Goal: Use online tool/utility: Utilize a website feature to perform a specific function

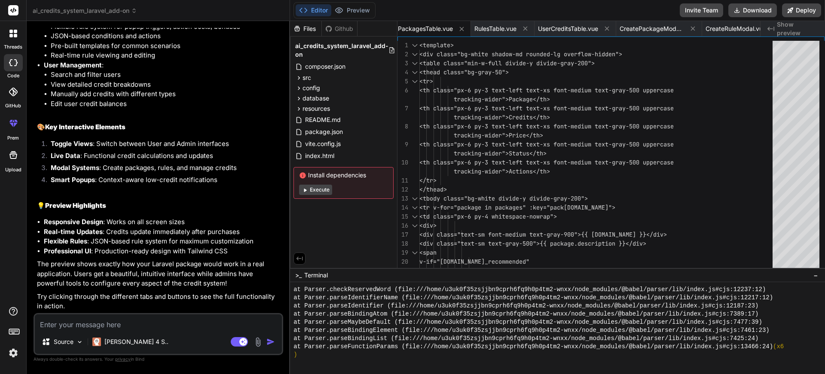
scroll to position [2441, 0]
click at [345, 8] on button "Preview" at bounding box center [352, 10] width 42 height 12
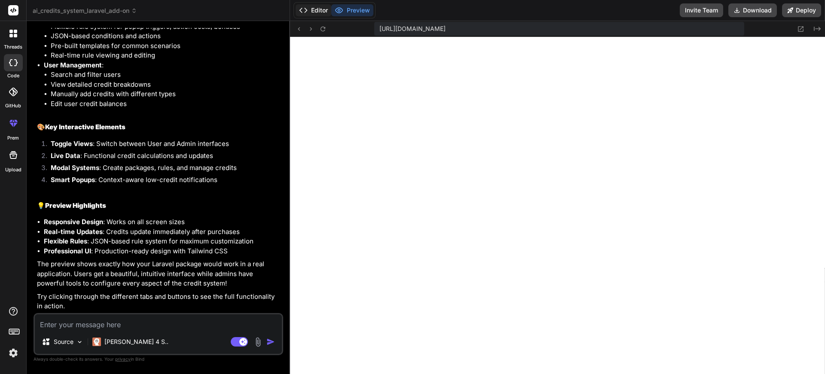
click at [315, 8] on button "Editor" at bounding box center [314, 10] width 36 height 12
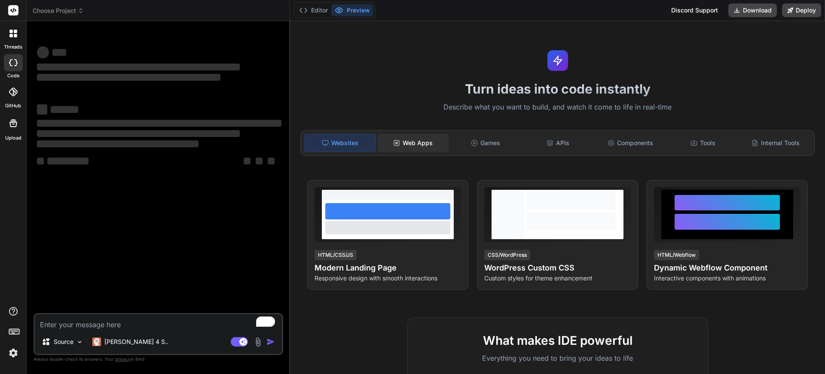
click at [410, 138] on div "Web Apps" at bounding box center [413, 143] width 71 height 18
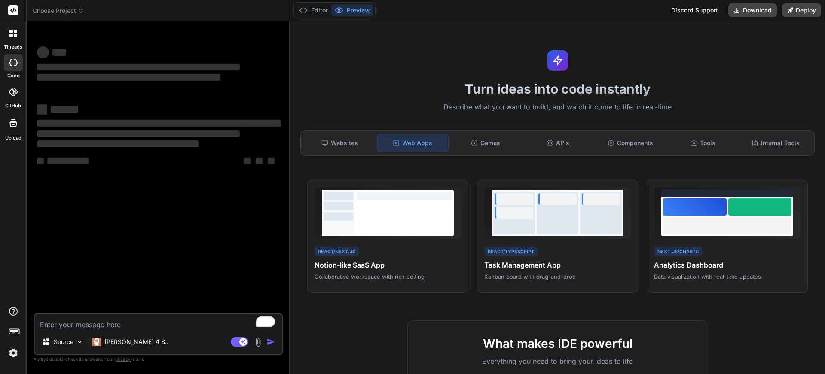
click at [351, 141] on div "Websites" at bounding box center [339, 143] width 71 height 18
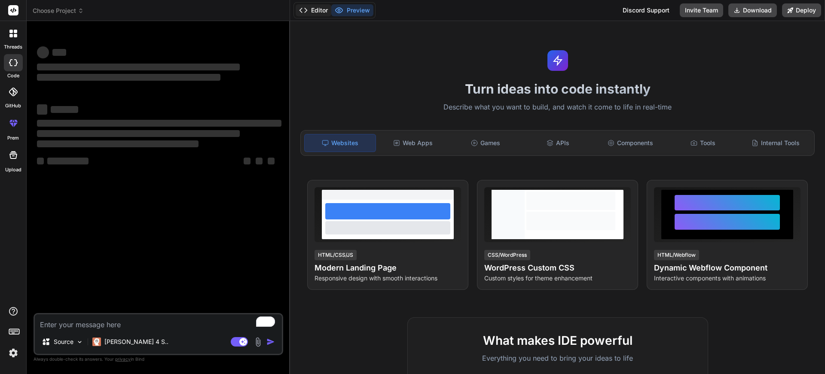
click at [312, 13] on button "Editor" at bounding box center [314, 10] width 36 height 12
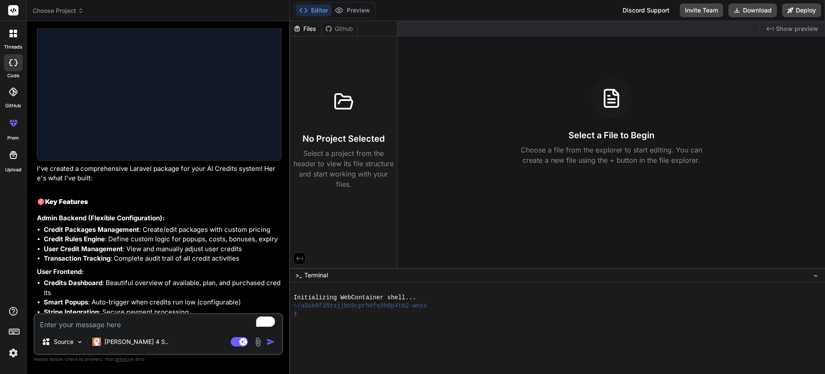
scroll to position [1456, 0]
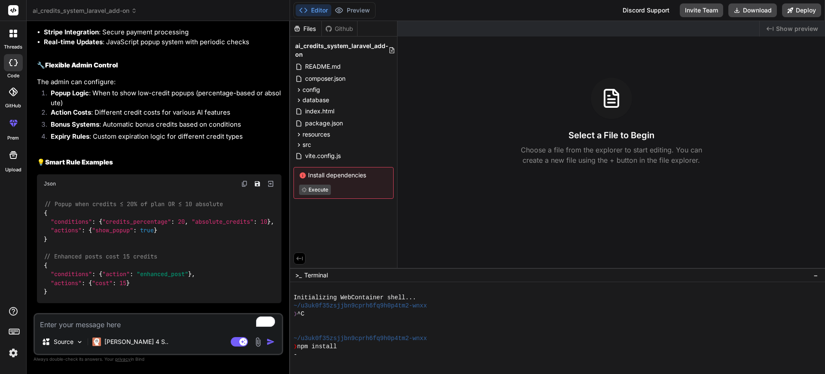
click at [341, 216] on div "Files Github ai_credits_system_laravel_add-on README.md composer.json config ai…" at bounding box center [343, 144] width 107 height 247
click at [344, 14] on button "Preview" at bounding box center [352, 10] width 42 height 12
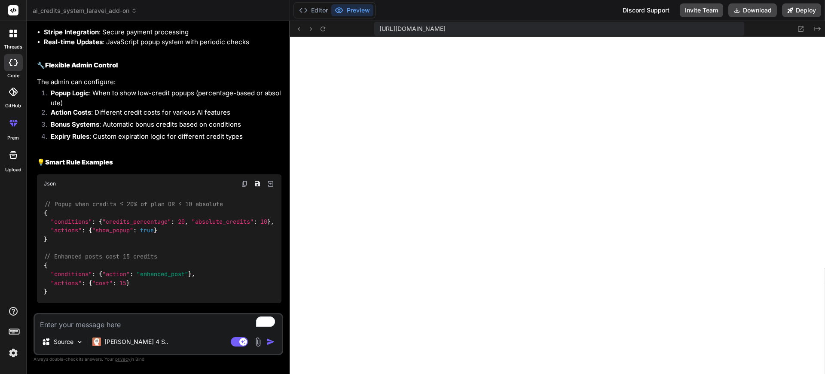
scroll to position [955, 0]
click at [318, 12] on button "Editor" at bounding box center [314, 10] width 36 height 12
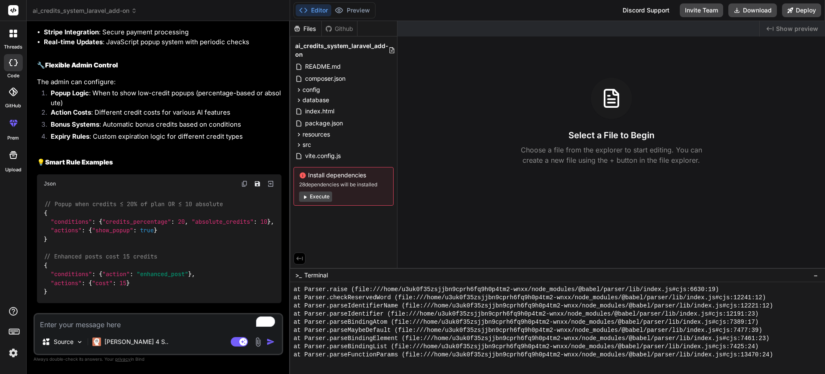
click at [316, 198] on button "Execute" at bounding box center [315, 197] width 33 height 10
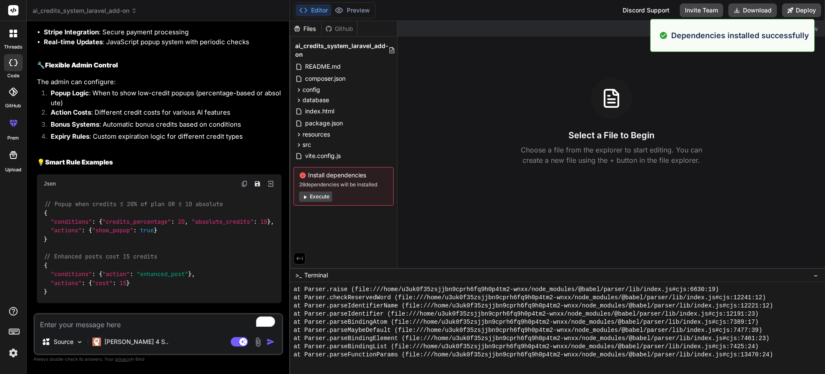
scroll to position [1437, 0]
click at [298, 194] on div "Install dependencies 28 dependencies will be installed Execute" at bounding box center [344, 186] width 100 height 39
click at [312, 197] on button "Execute" at bounding box center [315, 197] width 33 height 10
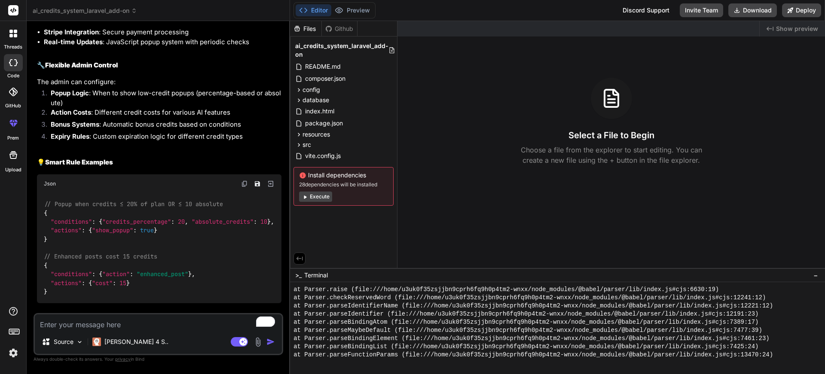
click at [321, 199] on button "Execute" at bounding box center [315, 197] width 33 height 10
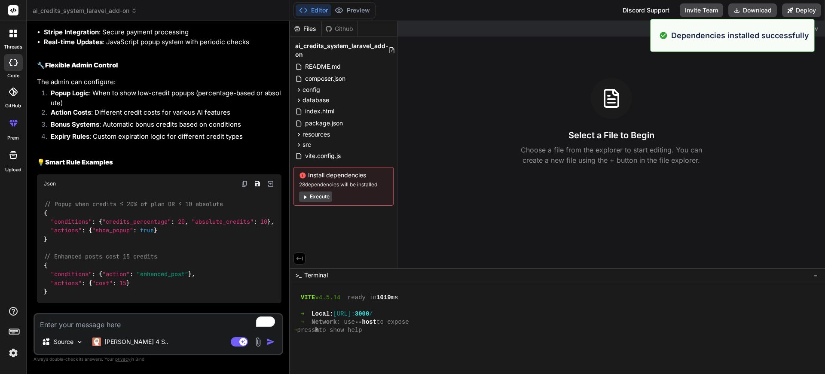
scroll to position [2400, 0]
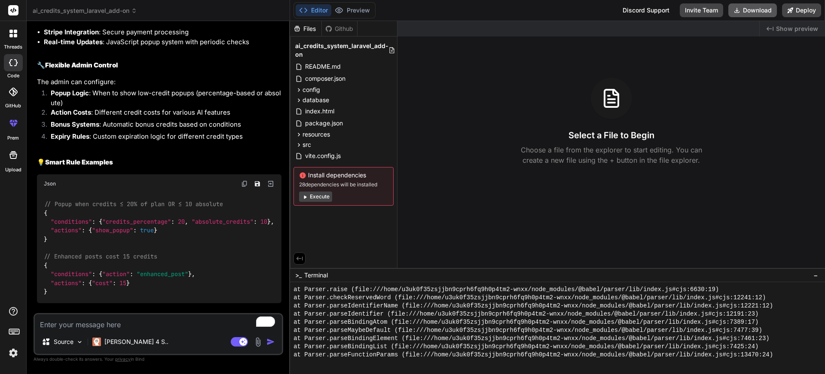
click at [755, 15] on button "Download" at bounding box center [752, 10] width 49 height 14
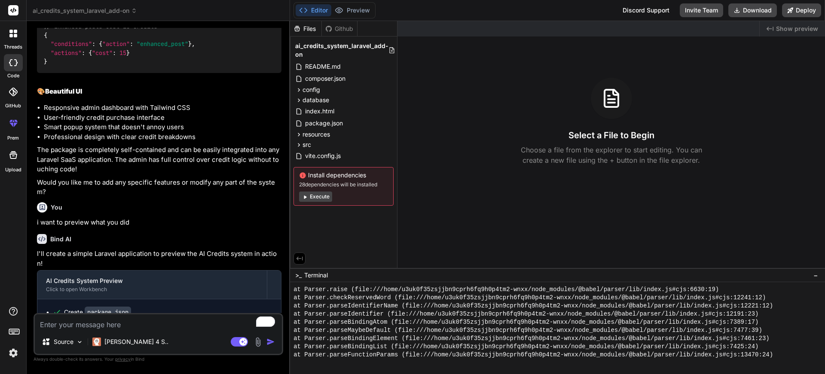
scroll to position [2412, 0]
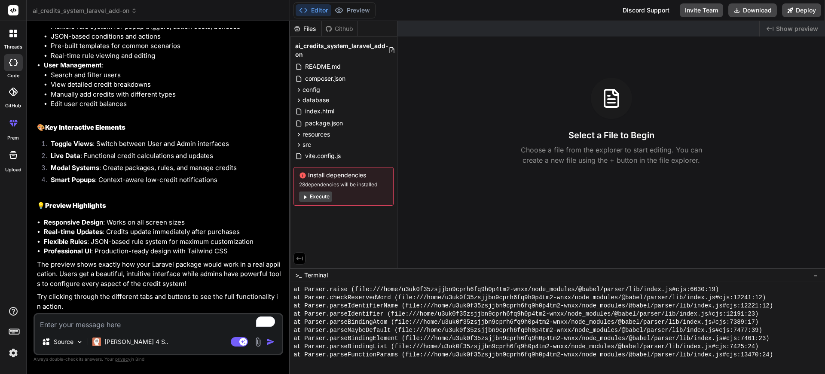
click at [317, 196] on button "Execute" at bounding box center [315, 197] width 33 height 10
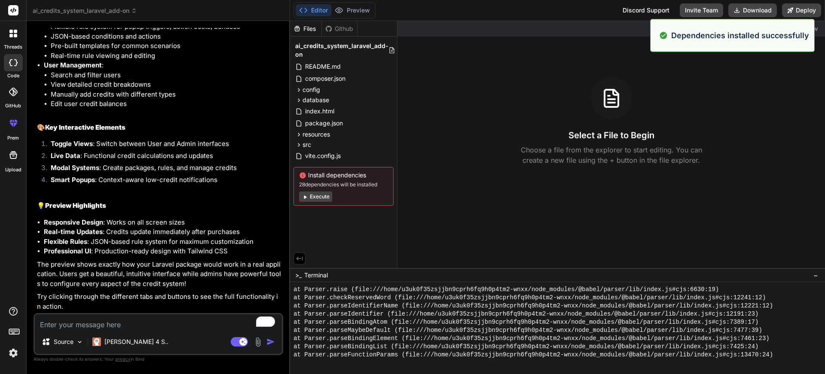
scroll to position [2882, 0]
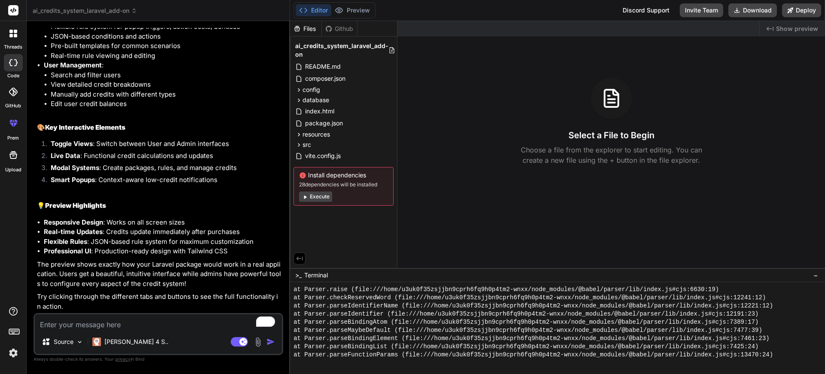
click at [317, 197] on button "Execute" at bounding box center [315, 197] width 33 height 10
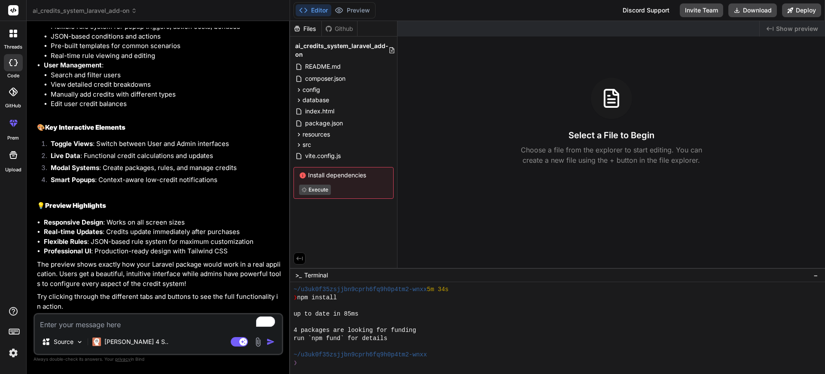
scroll to position [3021, 0]
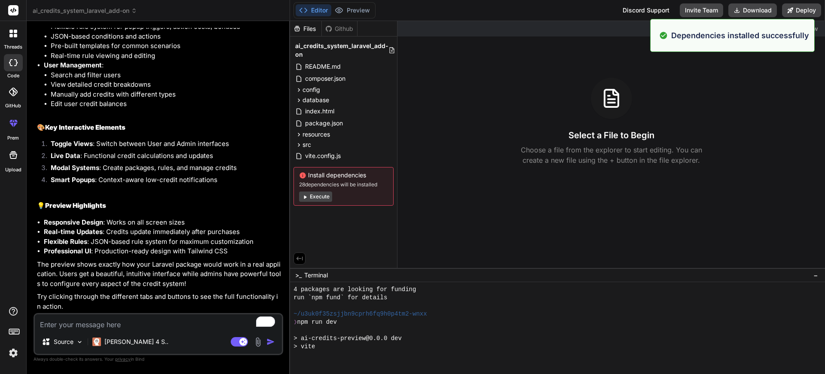
click at [321, 198] on button "Execute" at bounding box center [315, 197] width 33 height 10
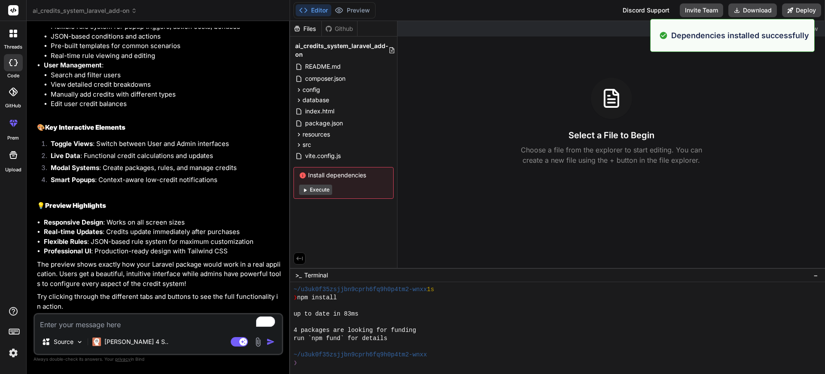
scroll to position [3127, 0]
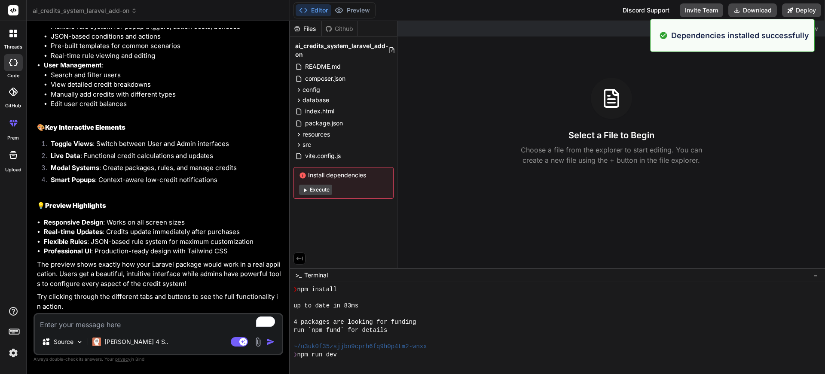
click at [319, 193] on button "Execute" at bounding box center [315, 190] width 33 height 10
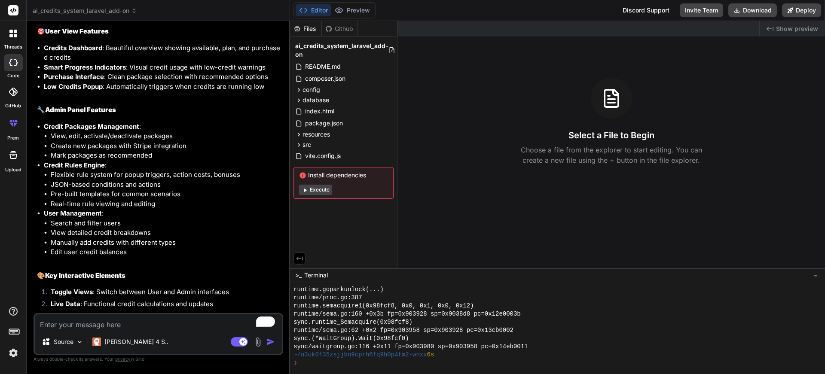
scroll to position [2251, 0]
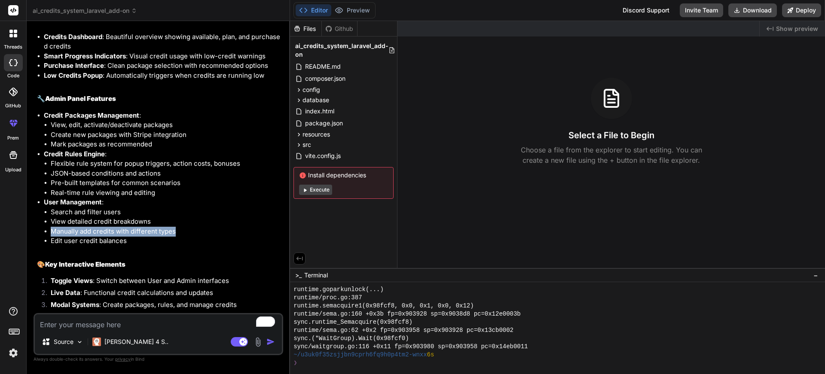
drag, startPoint x: 178, startPoint y: 253, endPoint x: 43, endPoint y: 254, distance: 135.8
click at [43, 246] on ul "Credit Packages Management : View, edit, activate/deactivate packages Create ne…" at bounding box center [159, 178] width 245 height 135
drag, startPoint x: 135, startPoint y: 263, endPoint x: 50, endPoint y: 266, distance: 85.1
click at [50, 246] on ul "Search and filter users View detailed credit breakdowns Manually add credits wi…" at bounding box center [163, 227] width 238 height 39
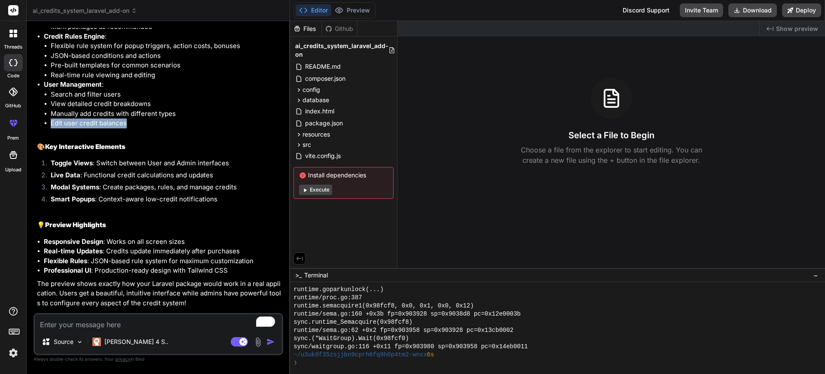
scroll to position [2399, 0]
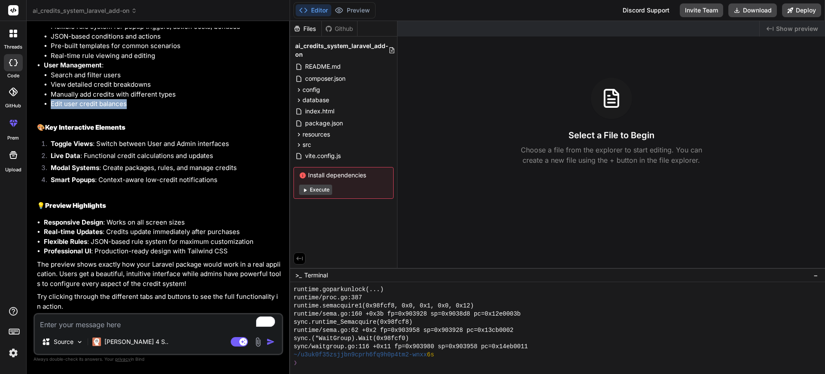
click at [321, 191] on button "Execute" at bounding box center [315, 190] width 33 height 10
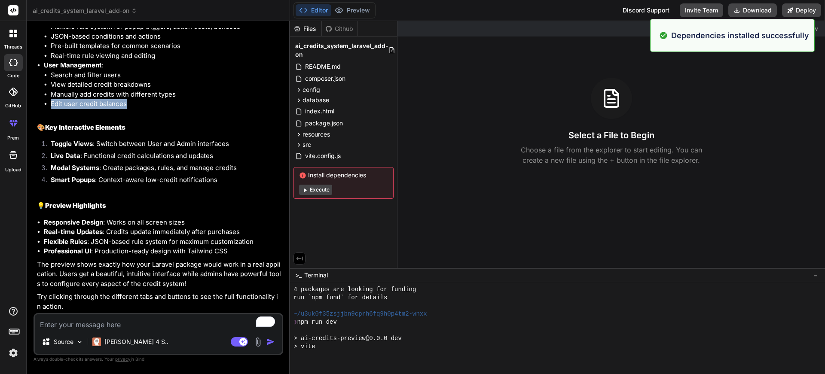
scroll to position [4409, 0]
click at [308, 192] on button "Execute" at bounding box center [315, 190] width 33 height 10
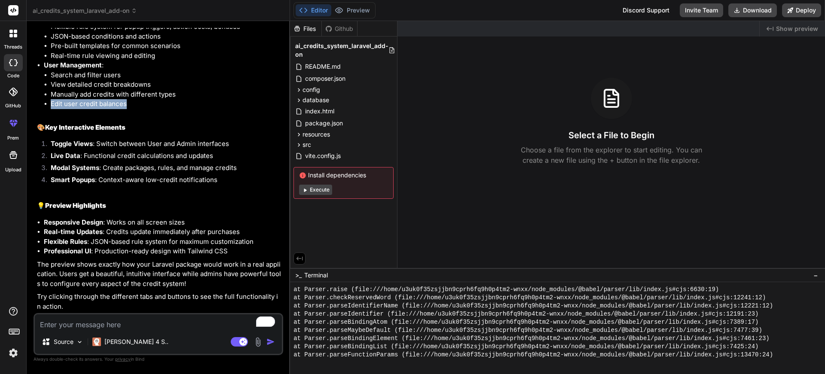
scroll to position [4940, 0]
click at [313, 190] on button "Execute" at bounding box center [315, 190] width 33 height 10
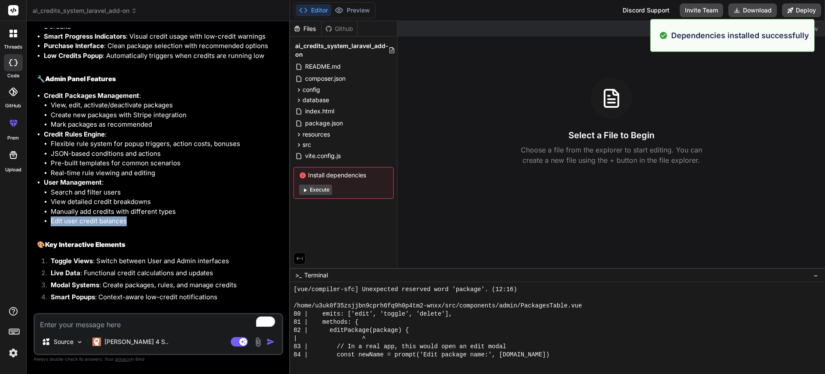
scroll to position [5421, 0]
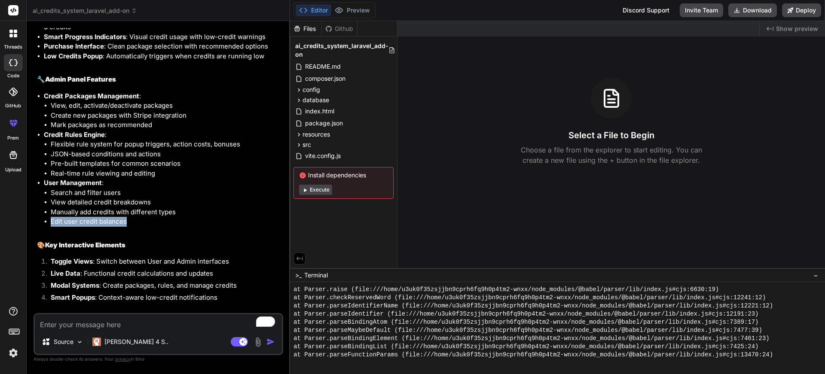
click at [305, 189] on icon at bounding box center [305, 190] width 3 height 3
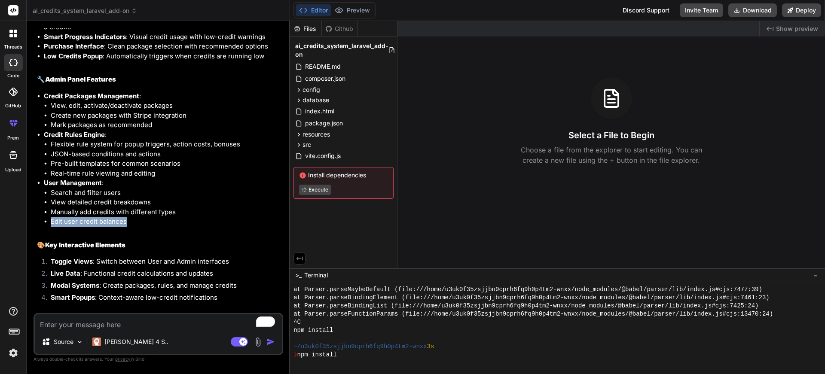
scroll to position [5519, 0]
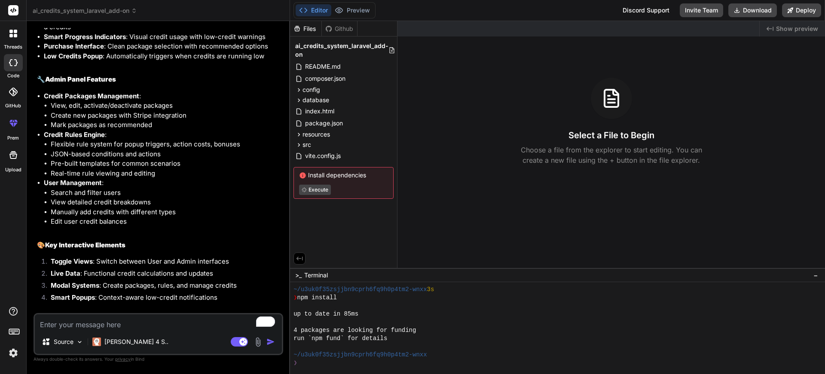
click at [326, 214] on div "Files Github ai_credits_system_laravel_add-on README.md composer.json config ai…" at bounding box center [343, 144] width 107 height 247
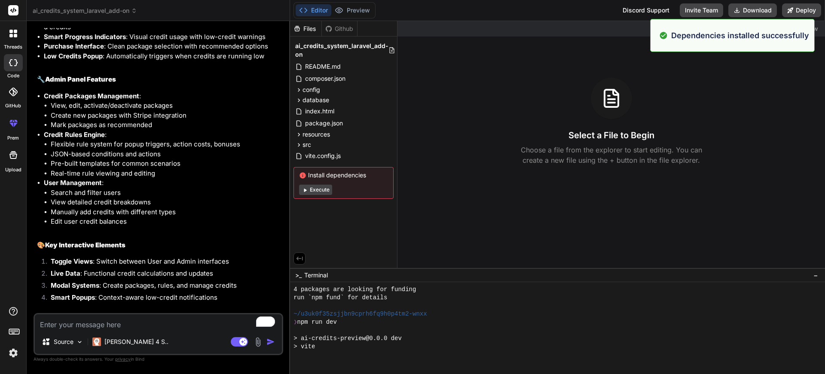
click at [314, 190] on button "Execute" at bounding box center [315, 190] width 33 height 10
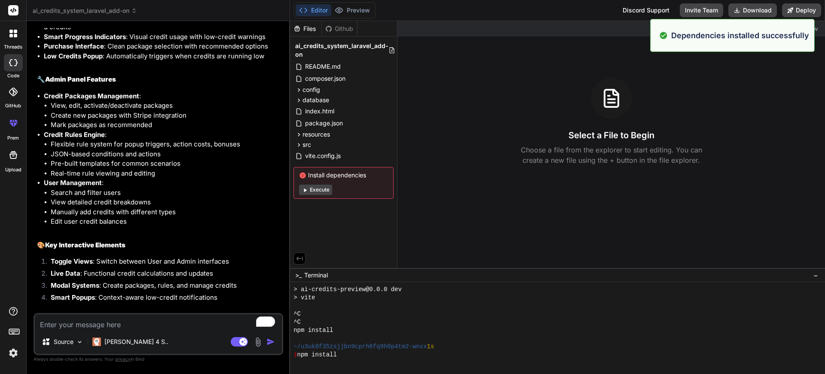
scroll to position [5666, 0]
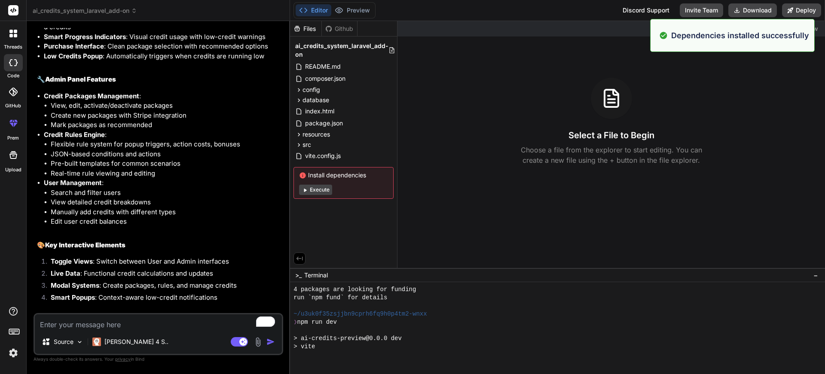
click at [322, 192] on button "Execute" at bounding box center [315, 190] width 33 height 10
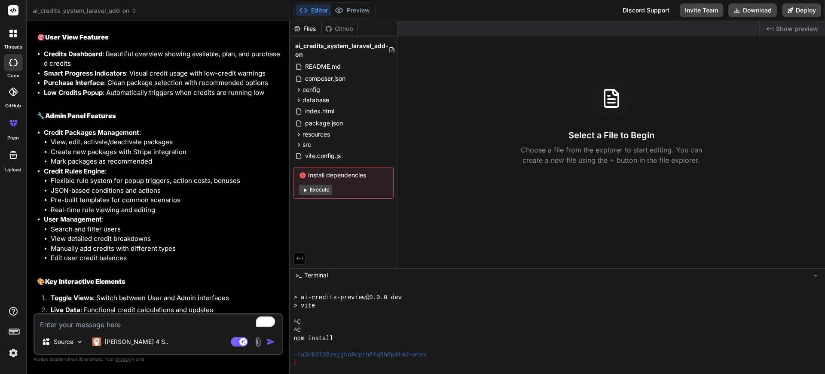
scroll to position [2214, 0]
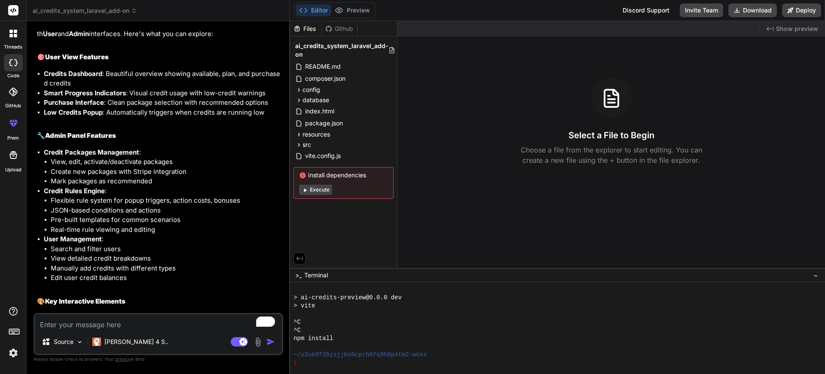
click at [318, 190] on button "Execute" at bounding box center [315, 190] width 33 height 10
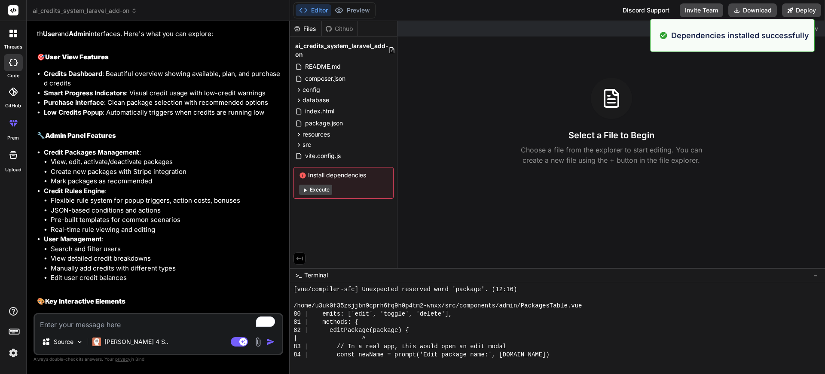
scroll to position [6238, 0]
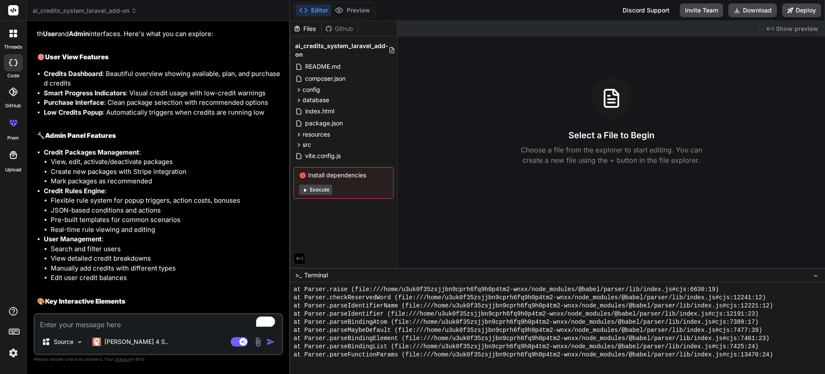
click at [303, 191] on icon at bounding box center [305, 190] width 6 height 6
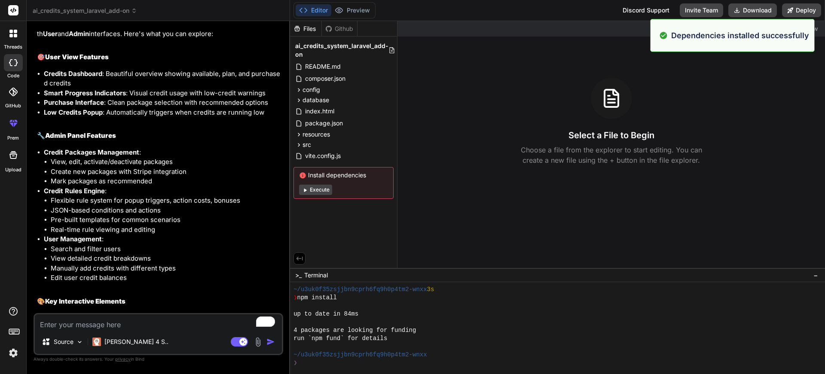
scroll to position [6377, 0]
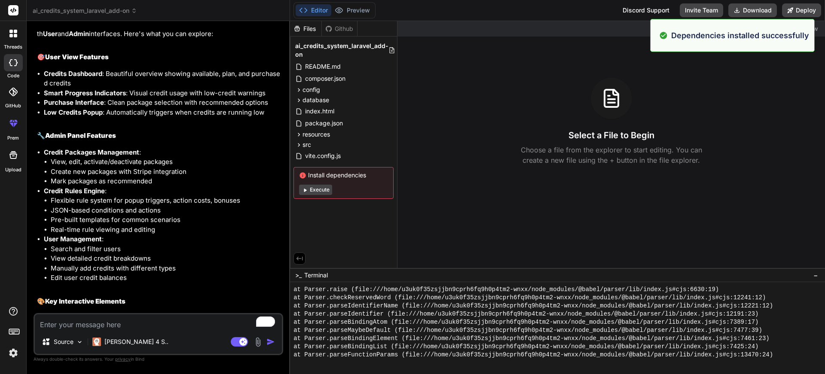
click at [308, 189] on icon at bounding box center [305, 190] width 6 height 6
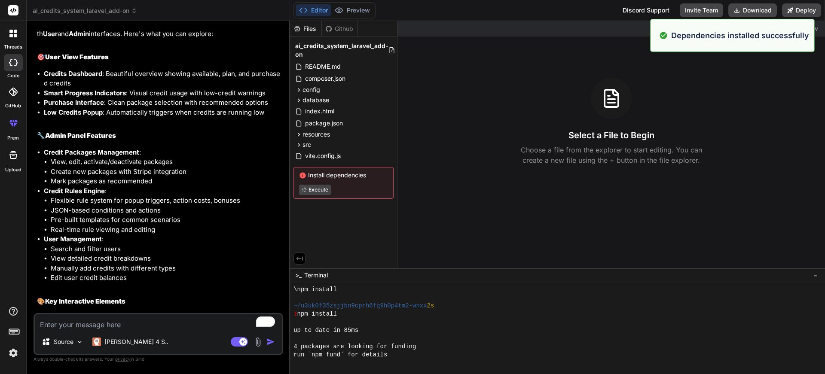
scroll to position [6818, 0]
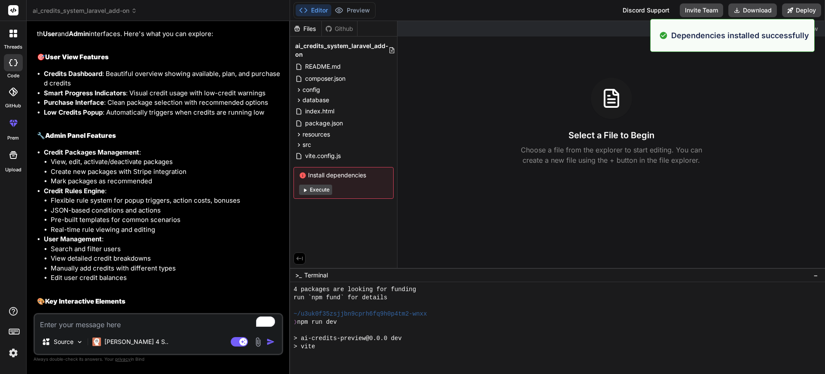
click at [309, 193] on button "Execute" at bounding box center [315, 190] width 33 height 10
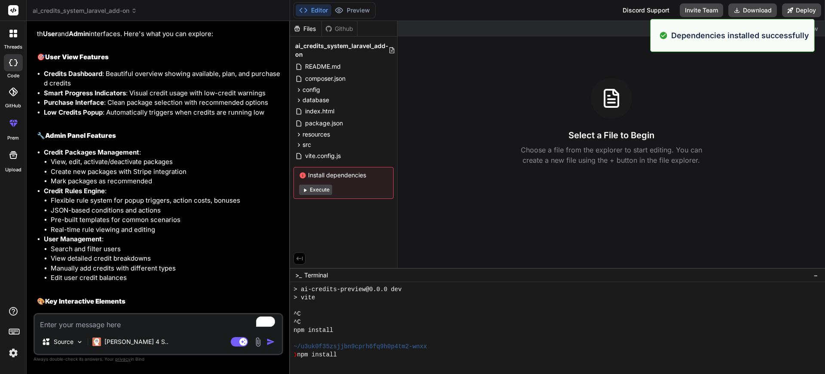
click at [310, 192] on button "Execute" at bounding box center [315, 190] width 33 height 10
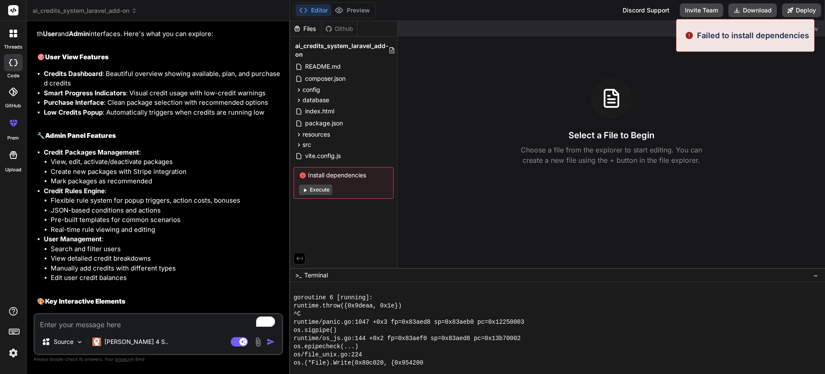
click at [315, 190] on button "Execute" at bounding box center [315, 190] width 33 height 10
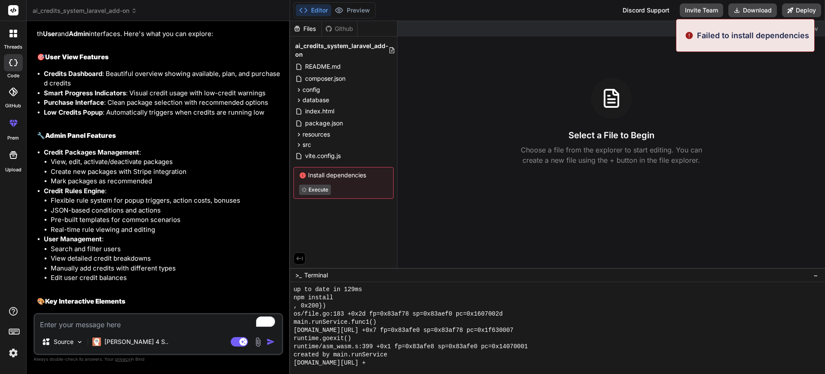
click at [311, 190] on button "Execute" at bounding box center [315, 190] width 32 height 10
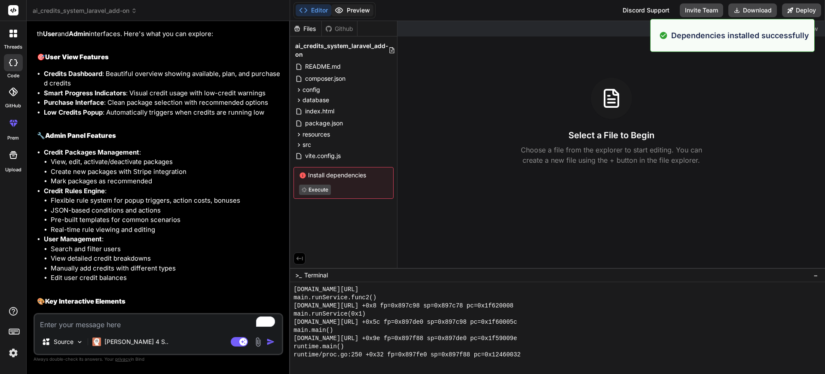
click at [354, 12] on button "Preview" at bounding box center [352, 10] width 42 height 12
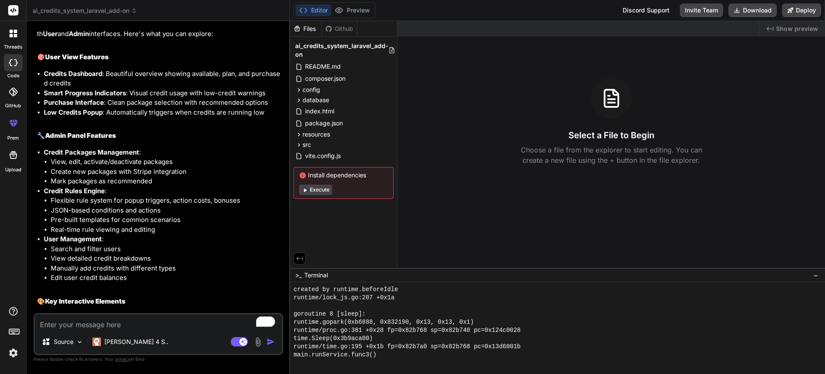
click at [315, 6] on button "Editor" at bounding box center [314, 10] width 36 height 12
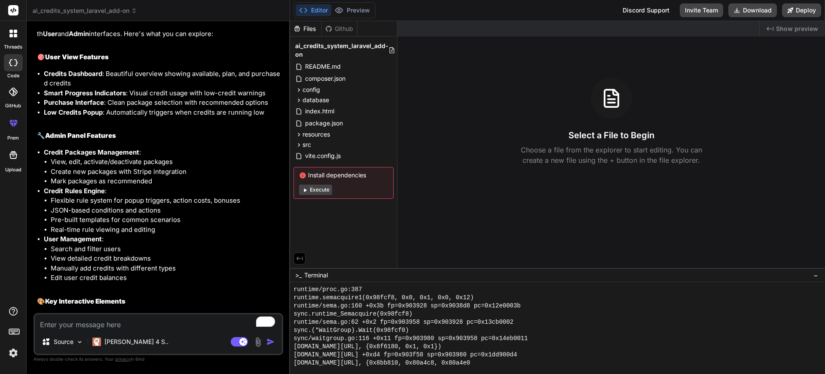
scroll to position [8165, 0]
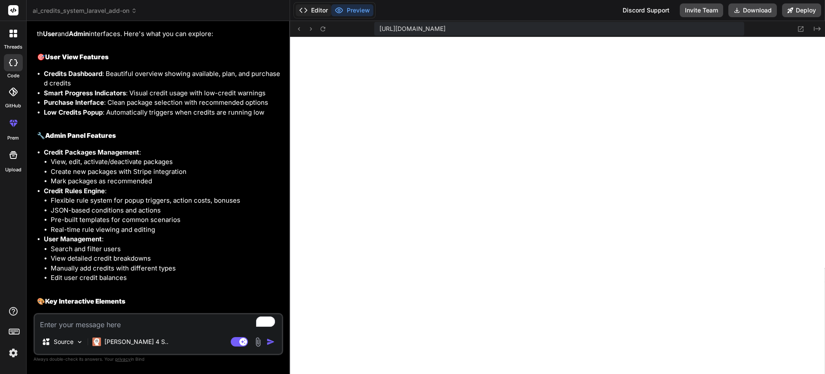
click at [319, 9] on button "Editor" at bounding box center [314, 10] width 36 height 12
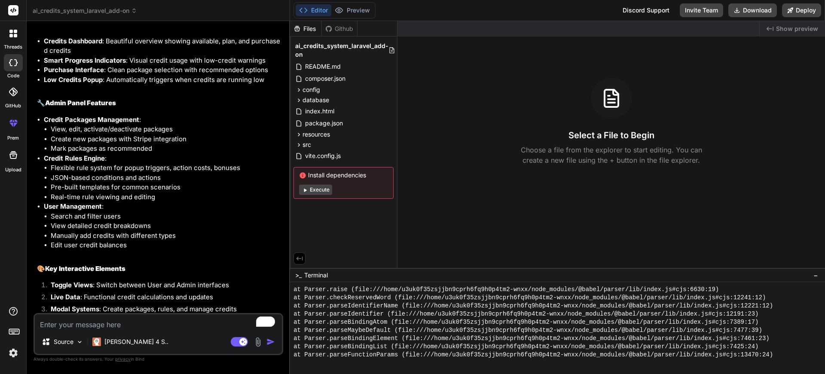
scroll to position [2264, 0]
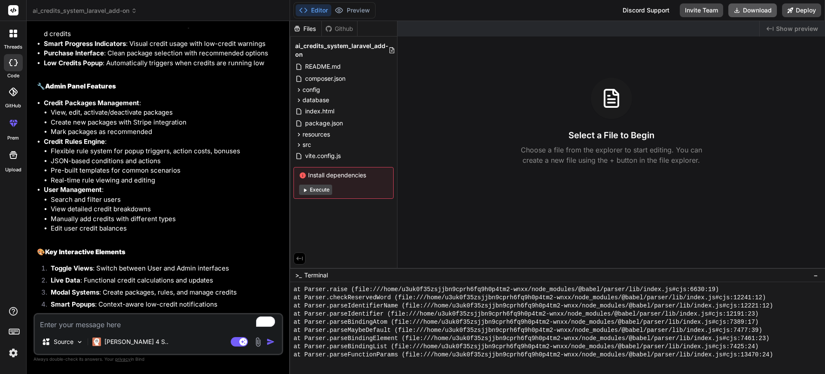
click at [743, 8] on button "Download" at bounding box center [752, 10] width 49 height 14
click at [134, 324] on textarea "To enrich screen reader interactions, please activate Accessibility in Grammarl…" at bounding box center [158, 322] width 247 height 15
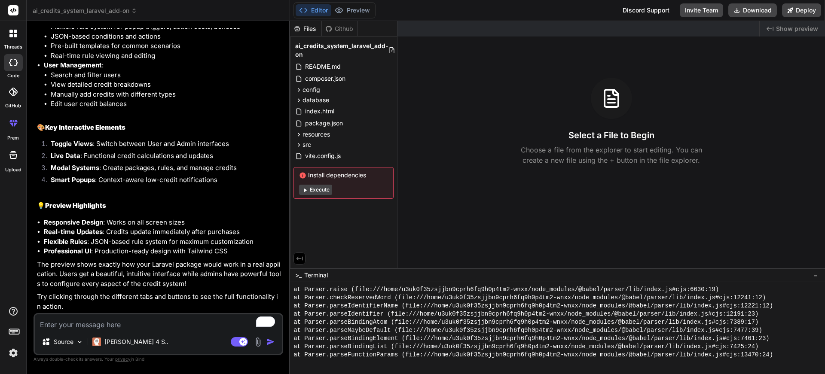
click at [102, 323] on textarea "To enrich screen reader interactions, please activate Accessibility in Grammarl…" at bounding box center [158, 322] width 247 height 15
click at [326, 193] on button "Execute" at bounding box center [315, 190] width 33 height 10
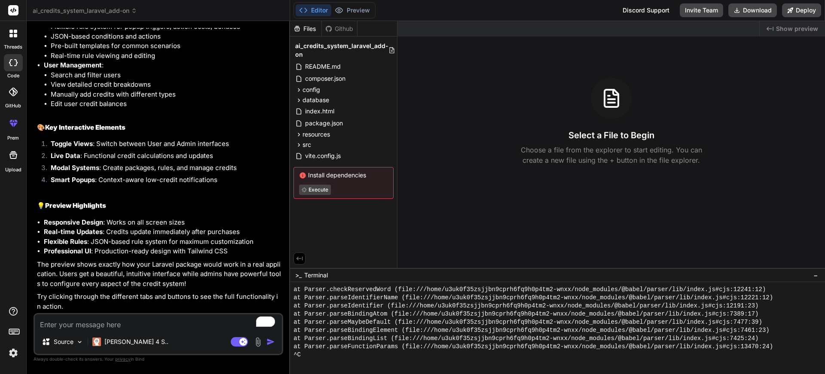
click at [125, 324] on textarea "To enrich screen reader interactions, please activate Accessibility in Grammarl…" at bounding box center [158, 322] width 247 height 15
type textarea "x"
type textarea "v"
type textarea "x"
type textarea "vr"
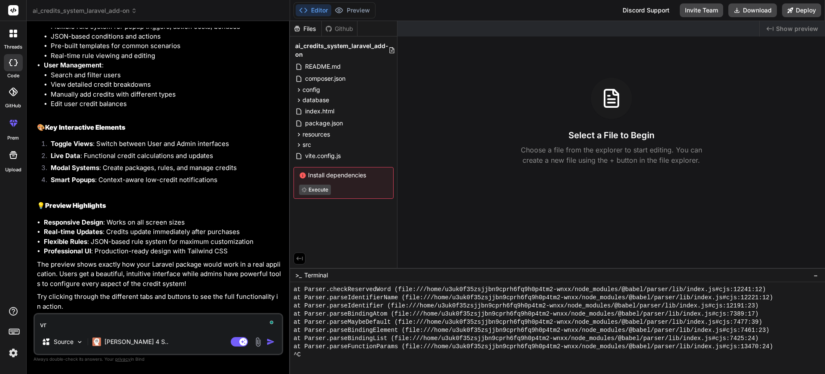
type textarea "x"
type textarea "vre"
type textarea "x"
type textarea "vrea"
type textarea "x"
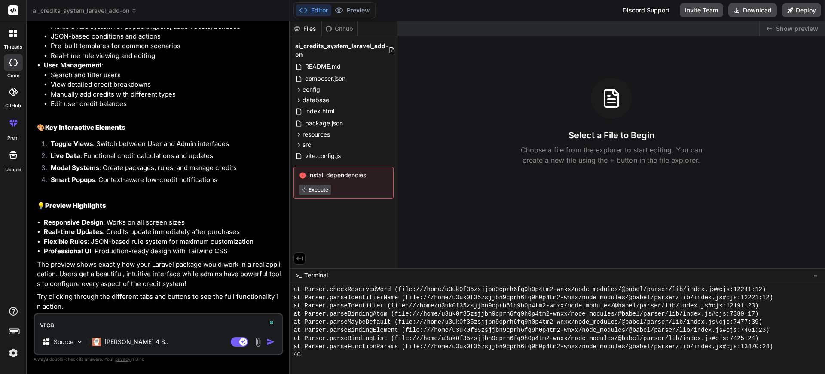
type textarea "vreau"
type textarea "x"
type textarea "vreau s"
type textarea "x"
type textarea "vreau sa"
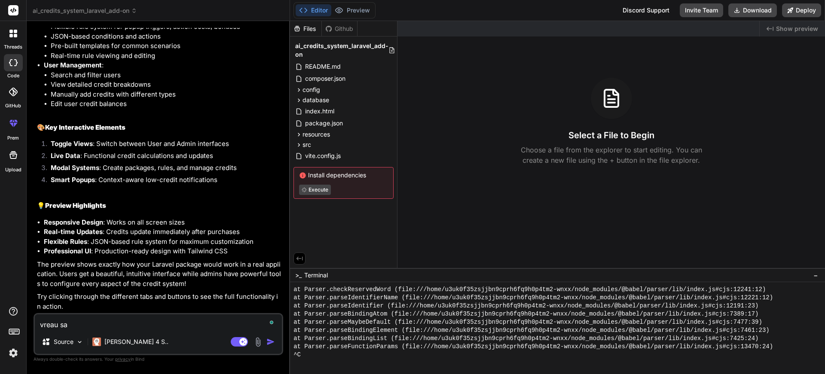
type textarea "x"
type textarea "vreau sa"
type textarea "x"
type textarea "vreau sa v"
type textarea "x"
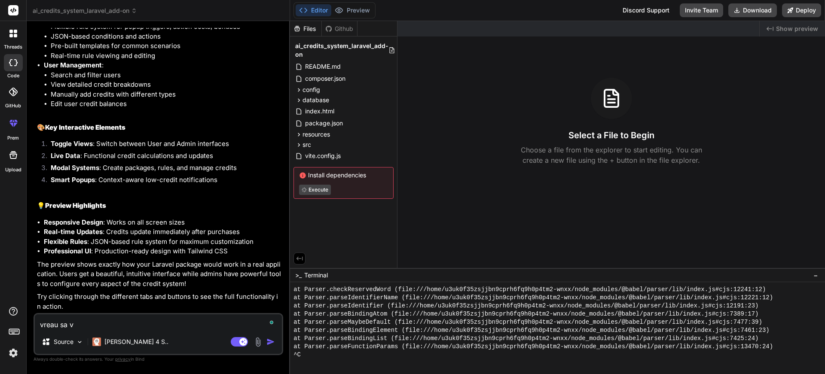
type textarea "vreau sa va"
type textarea "x"
type textarea "vreau sa vad"
type textarea "x"
type textarea "vreau sa vad"
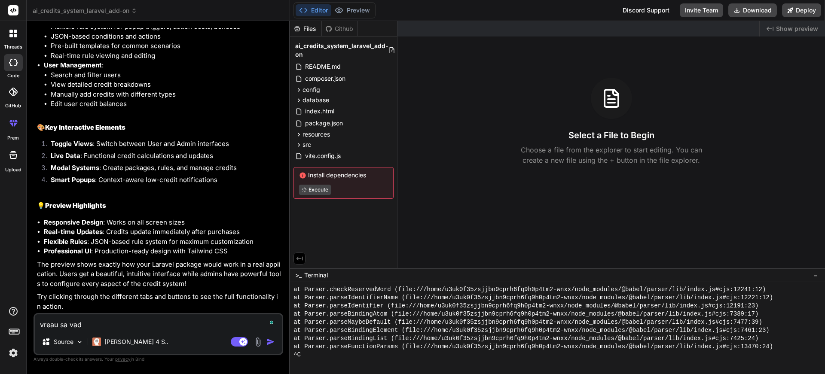
type textarea "x"
type textarea "vreau sa vad u"
type textarea "x"
type textarea "vreau sa vad un"
type textarea "x"
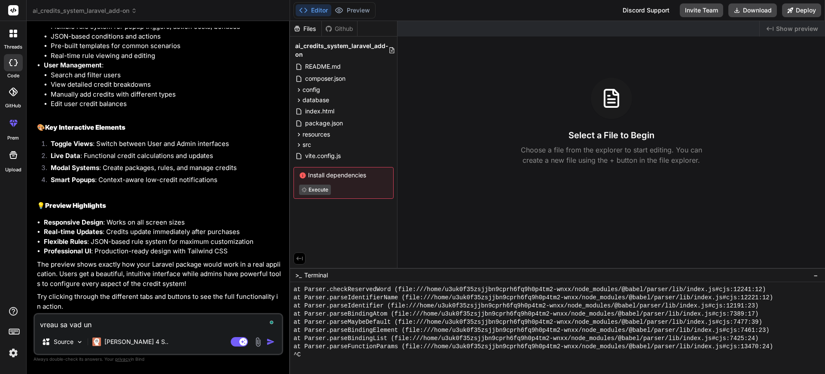
type textarea "vreau sa vad un"
type textarea "x"
type textarea "vreau sa vad un l"
type textarea "x"
type textarea "vreau sa vad un li"
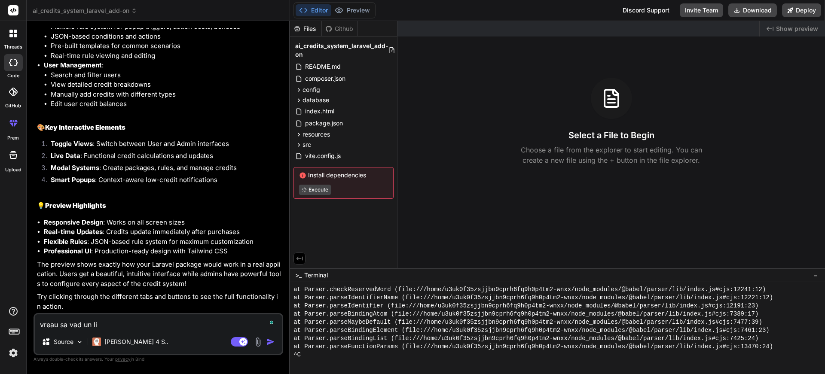
type textarea "x"
type textarea "vreau sa vad un liv"
type textarea "x"
type textarea "vreau sa vad un live"
type textarea "x"
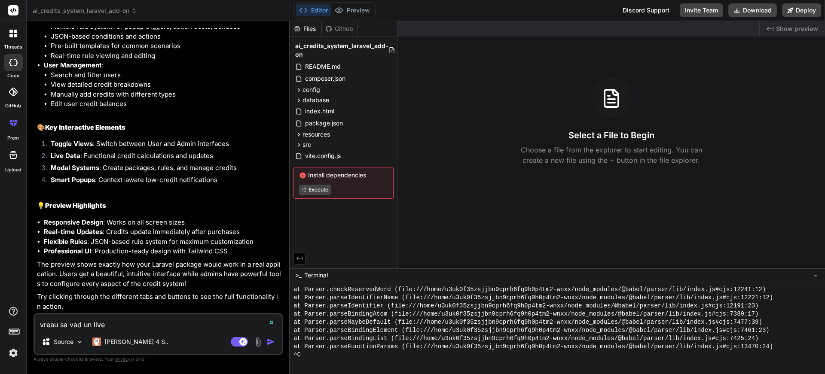
type textarea "vreau sa vad un livew"
type textarea "x"
type textarea "vreau sa vad un live"
type textarea "x"
type textarea "vreau sa vad un live"
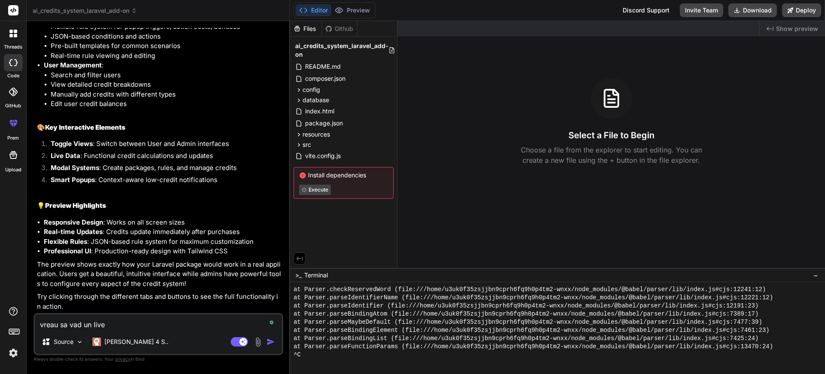
type textarea "x"
type textarea "vreau sa vad un live p"
type textarea "x"
type textarea "vreau sa vad un live pr"
type textarea "x"
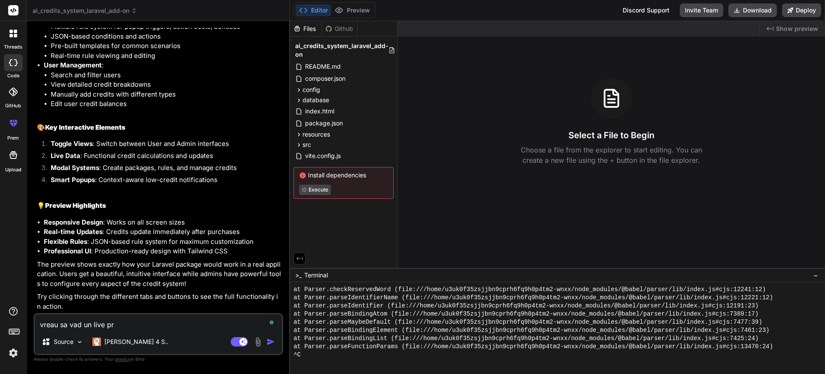
type textarea "vreau sa vad un live pre"
type textarea "x"
type textarea "vreau sa vad un live prev"
type textarea "x"
type textarea "vreau sa vad un live previ"
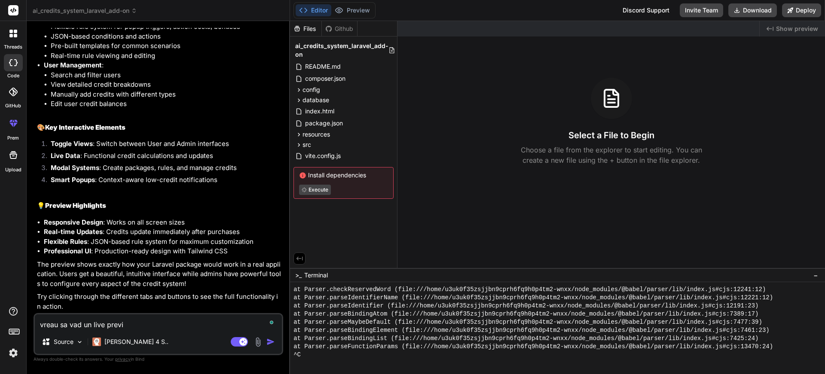
type textarea "x"
type textarea "vreau sa vad un live previw"
type textarea "x"
type textarea "vreau sa vad un live previ"
type textarea "x"
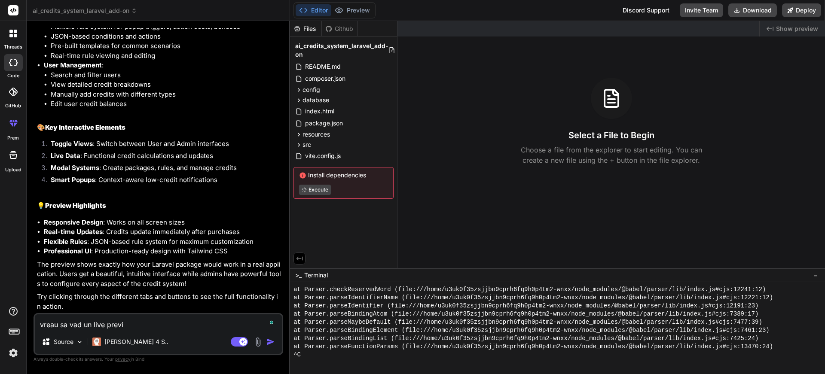
type textarea "vreau sa vad un live previe"
type textarea "x"
type textarea "vreau sa vad un live preview"
type textarea "x"
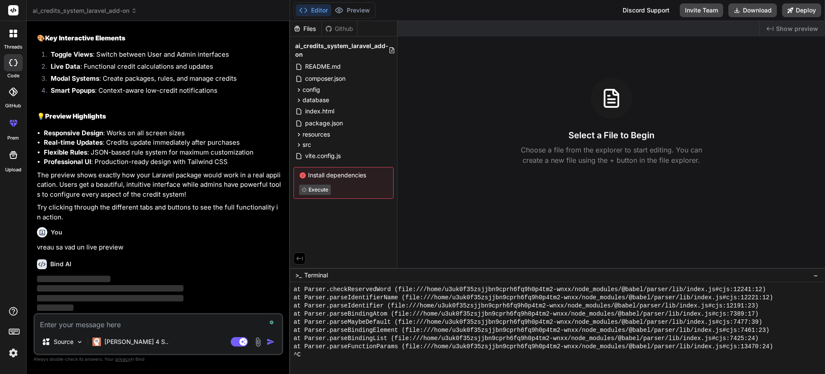
scroll to position [2501, 0]
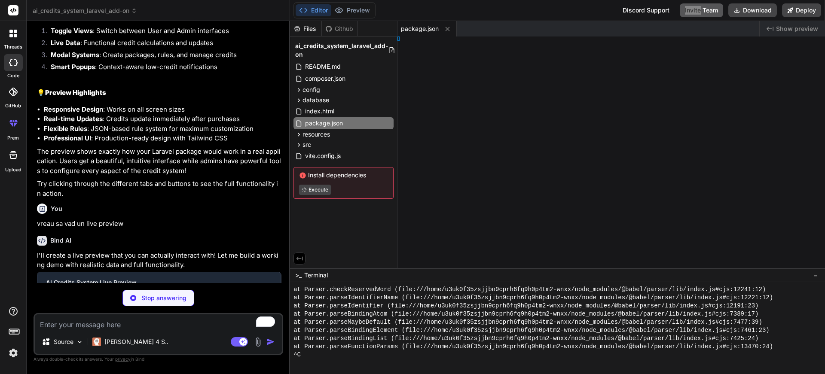
type textarea "x"
type textarea "} })"
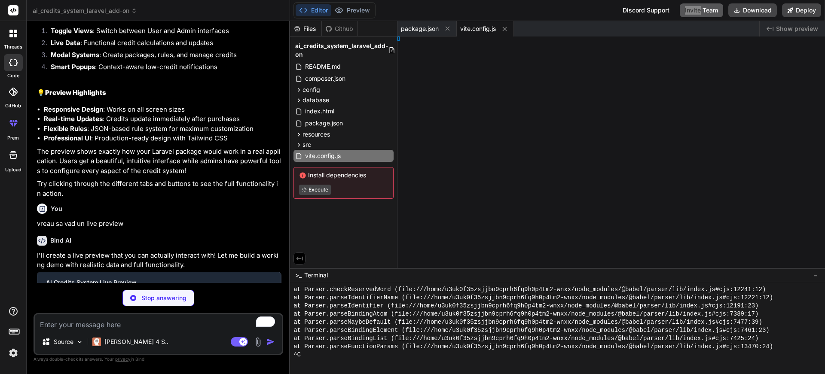
type textarea "x"
type textarea "tml>"
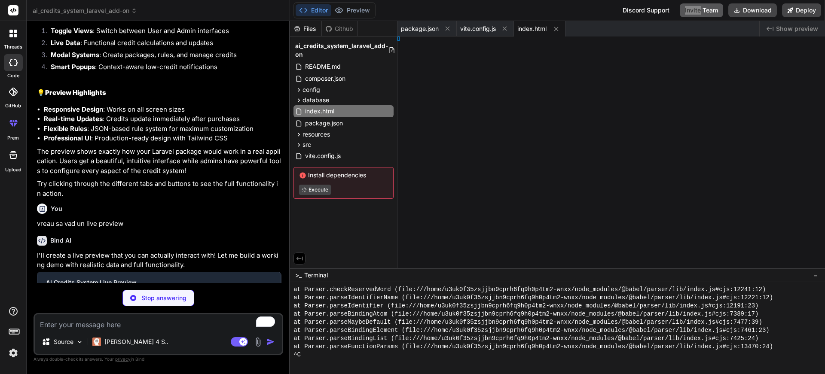
type textarea "x"
type textarea "')"
type textarea "x"
type textarea "import { createApp } from 'vue' import App from './App.vue' // Add some global …"
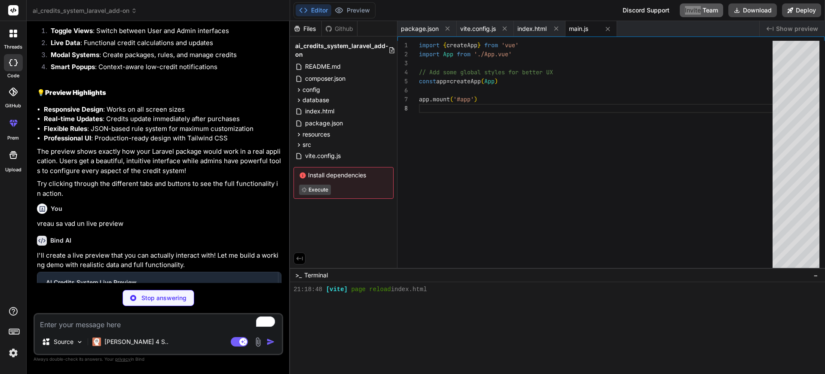
scroll to position [63, 0]
click at [159, 326] on textarea "To enrich screen reader interactions, please activate Accessibility in Grammarl…" at bounding box center [158, 322] width 247 height 15
type textarea "x"
type textarea "p"
type textarea "x"
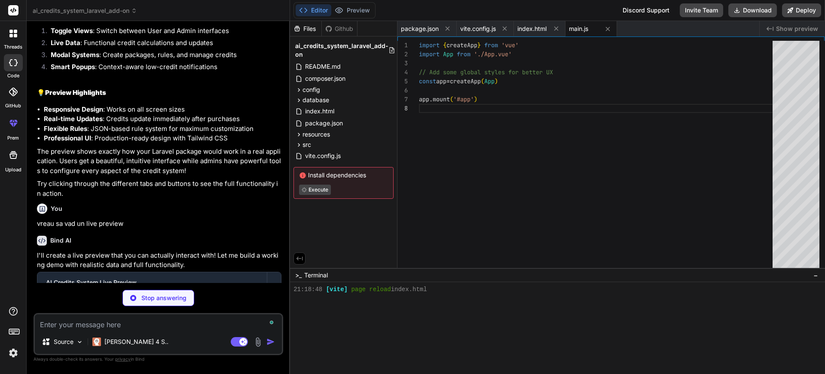
type textarea "x"
type textarea "v"
type textarea "x"
type textarea "vr"
type textarea "x"
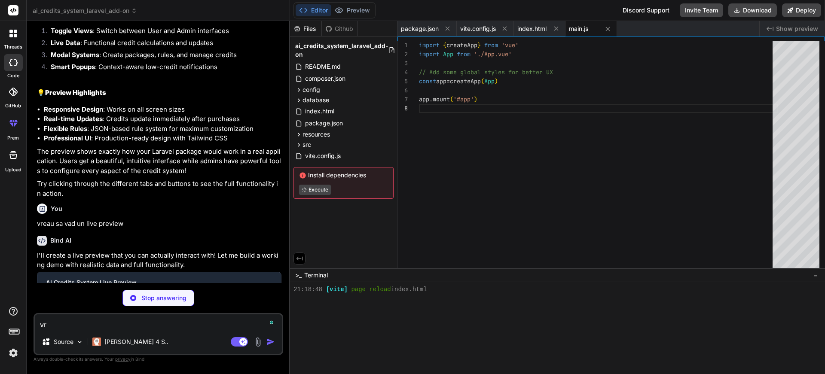
type textarea "vre"
type textarea "x"
type textarea "vrea"
type textarea "x"
type textarea "vreau"
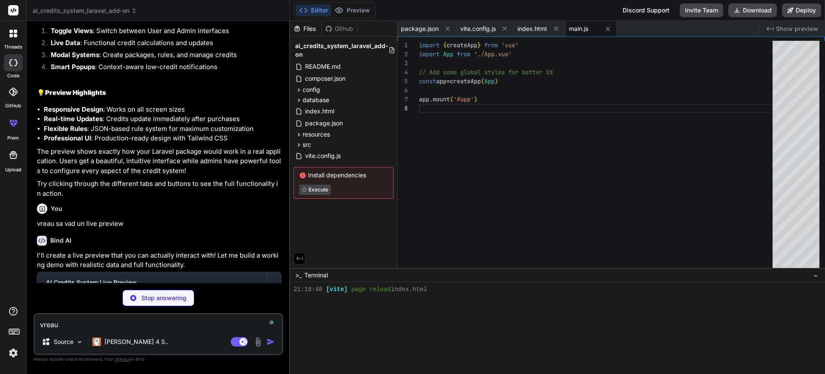
type textarea "x"
type textarea "vreau s"
type textarea "x"
type textarea "vreau sa"
type textarea "x"
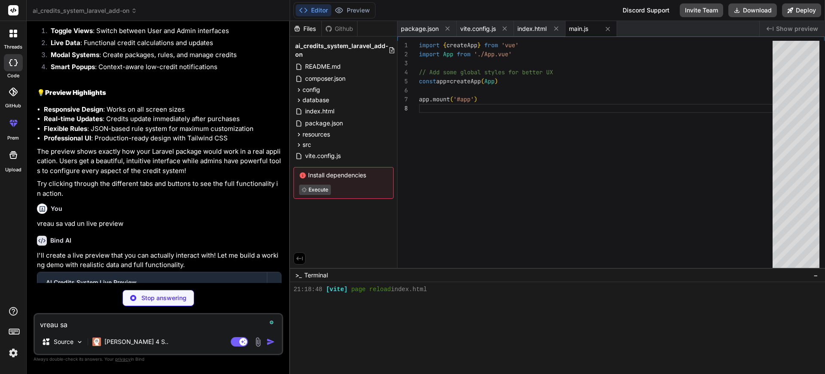
type textarea "vreau sa"
type textarea "x"
type textarea "vreau sa fa"
type textarea "x"
type textarea "vreau sa fac"
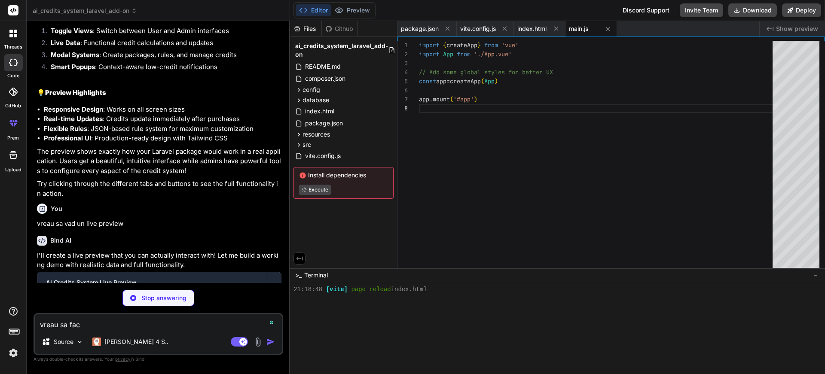
type textarea "x"
type textarea "vreau sa faci"
type textarea "x"
type textarea "vreau sa faci"
type textarea "x"
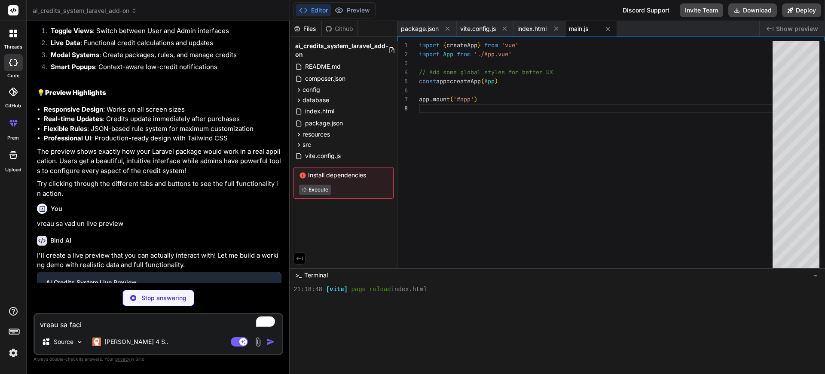
type textarea "vreau sa faci f"
type textarea "x"
type textarea "vreau sa faci fr"
type textarea "x"
type textarea "vreau sa faci fro"
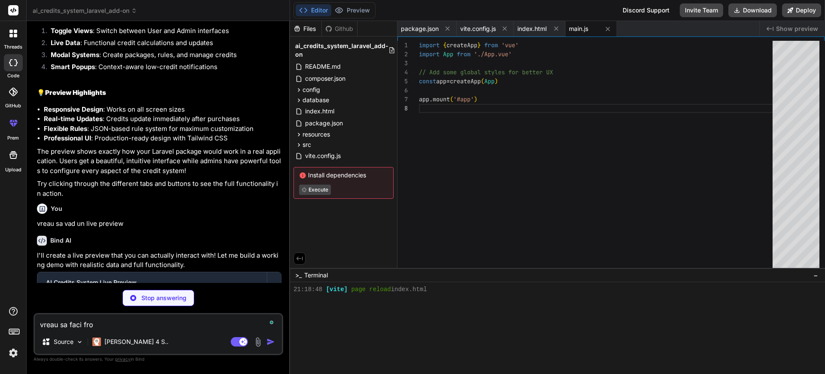
type textarea "x"
type textarea "vreau sa faci fron"
type textarea "x"
type textarea "vreau sa faci front"
type textarea "x"
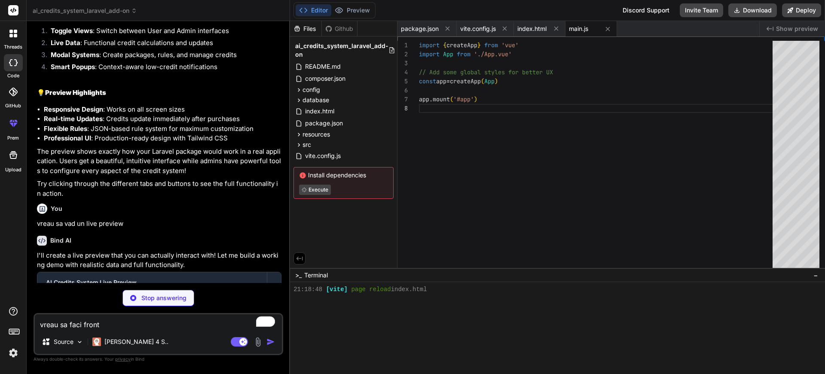
type textarea "vreau sa faci fronte"
type textarea "x"
type textarea "vreau sa faci fronten"
type textarea "x"
type textarea "vreau sa faci frontend"
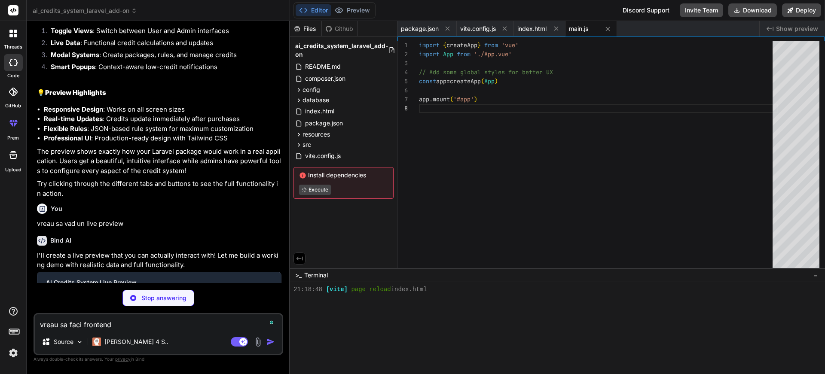
type textarea "x"
type textarea "vreau sa faci frontend"
type textarea "x"
type textarea "vreau sa faci frontend i"
type textarea "x"
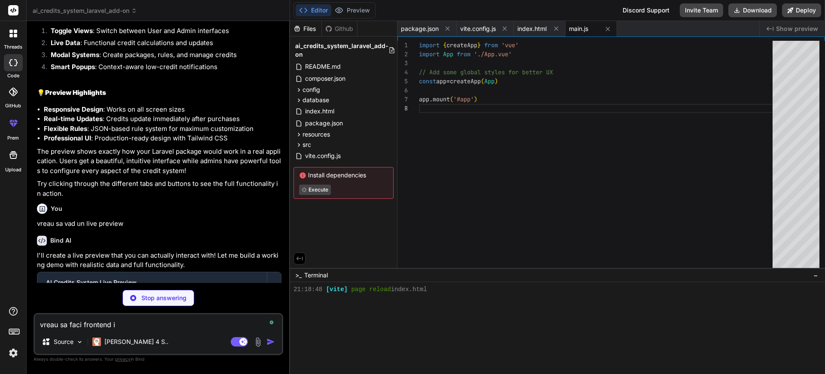
type textarea "vreau sa faci frontend in"
type textarea "setTimeout(() => { this.showSuccessNotification = false }, 4000) } } } </script>"
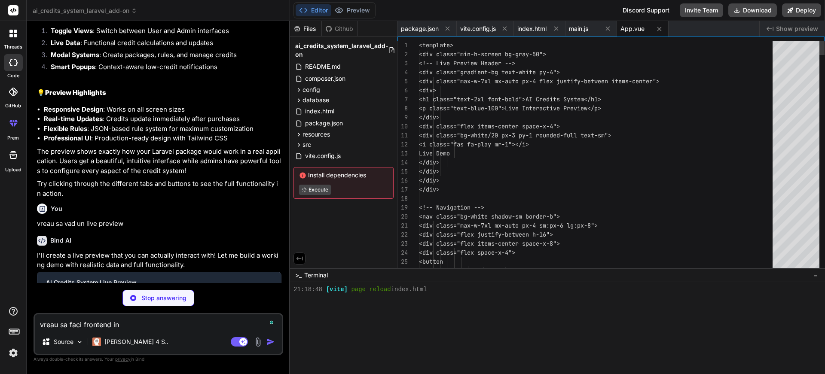
type textarea "x"
type textarea "vreau sa faci frontend in"
type textarea "x"
type textarea "vreau sa faci frontend in l"
type textarea "x"
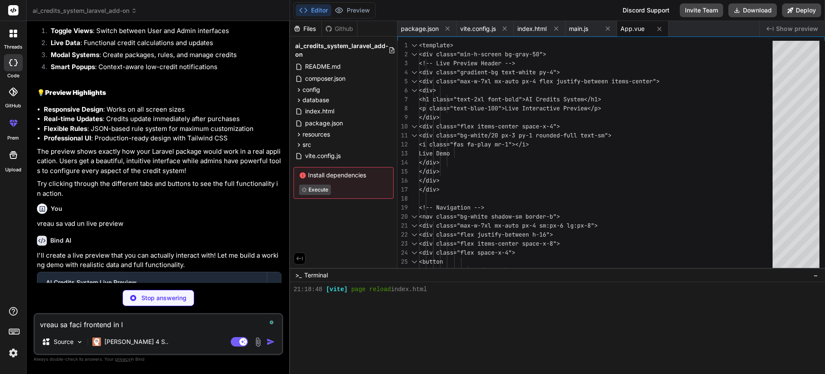
type textarea "vreau sa faci frontend in ll"
type textarea "x"
type textarea "vreau sa faci frontend in lla"
type textarea "x"
type textarea "vreau sa faci frontend in llar"
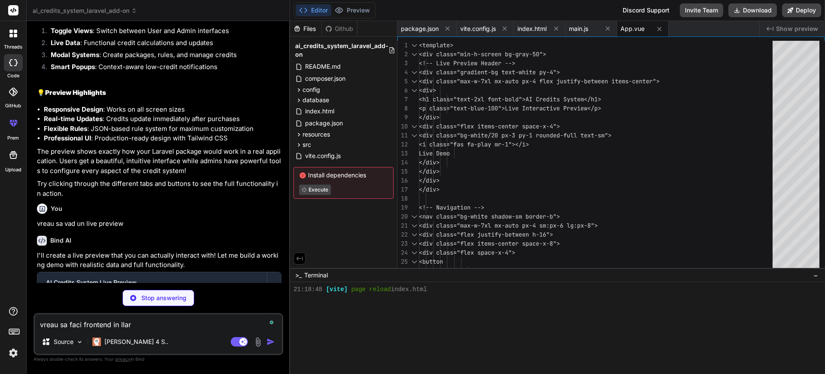
type textarea "x"
type textarea "vreau sa faci frontend in llara"
type textarea "x"
type textarea "vreau sa faci frontend in llar"
type textarea "x"
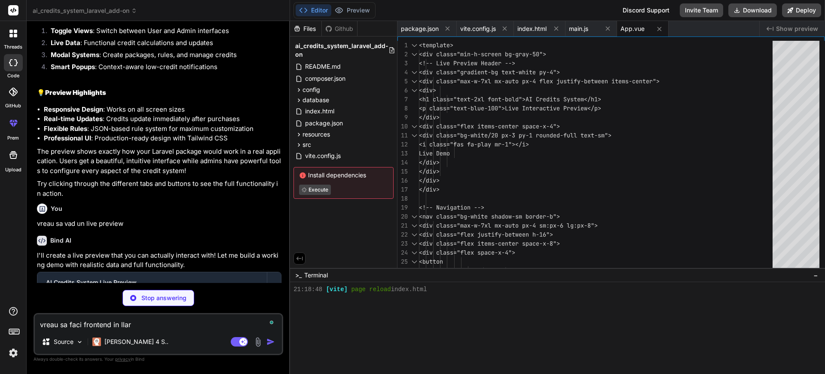
type textarea "vreau sa faci frontend in lla"
type textarea "x"
type textarea "vreau sa faci frontend in ll"
type textarea "x"
type textarea "vreau sa faci frontend in l"
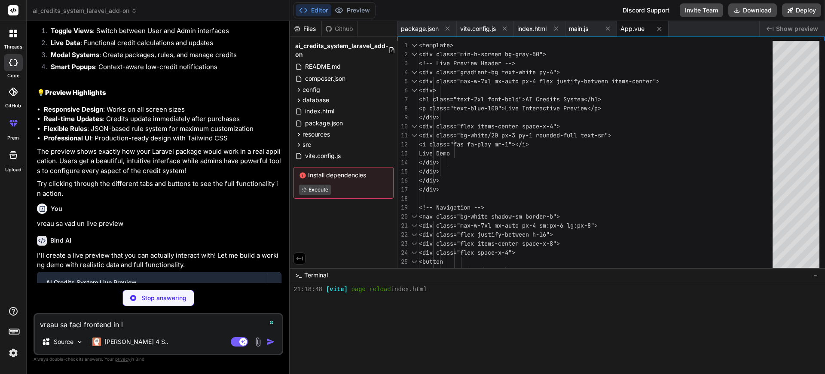
type textarea "x"
type textarea "vreau sa faci frontend in la"
type textarea "x"
type textarea "vreau sa faci frontend in lar"
type textarea "x"
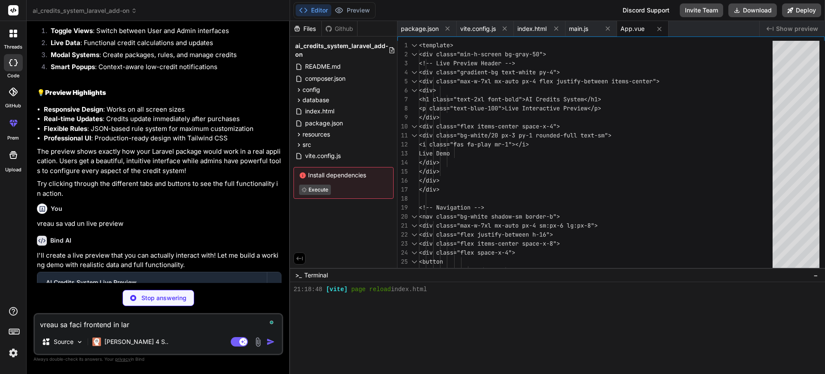
type textarea "vreau sa faci frontend in lara"
type textarea "x"
type textarea "vreau sa faci frontend in larav"
type textarea "x"
type textarea "vreau sa faci frontend in larave"
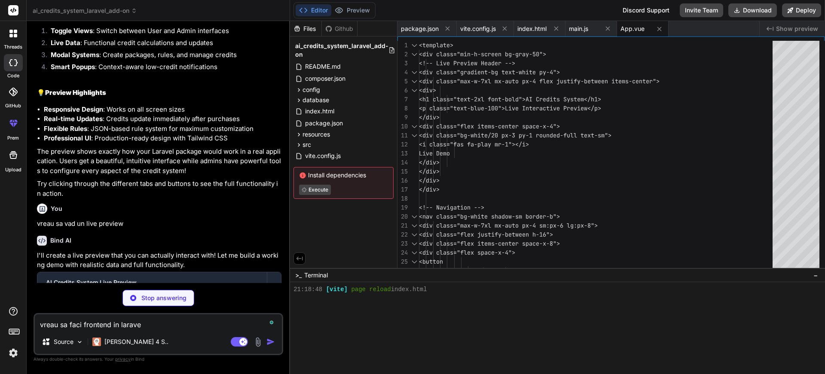
type textarea "x"
type textarea "vreau sa faci frontend in laravel"
type textarea "x"
type textarea "vreau sa faci frontend in laravel"
type textarea "x"
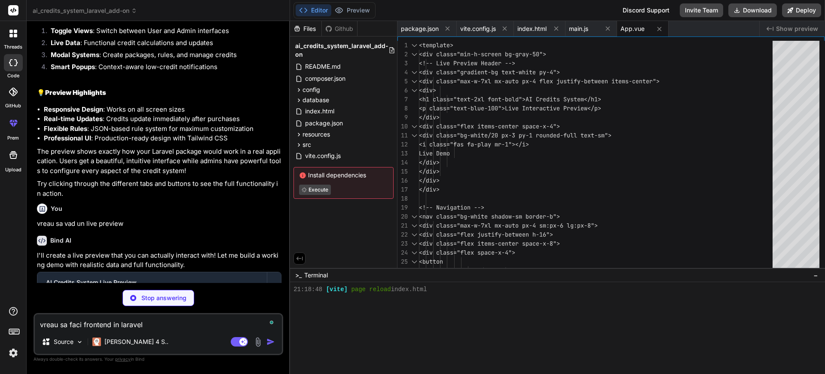
type textarea "vreau sa faci frontend in laravel b"
type textarea "x"
type textarea "vreau sa faci frontend in laravel bl"
type textarea "x"
type textarea "vreau sa faci frontend in laravel bla"
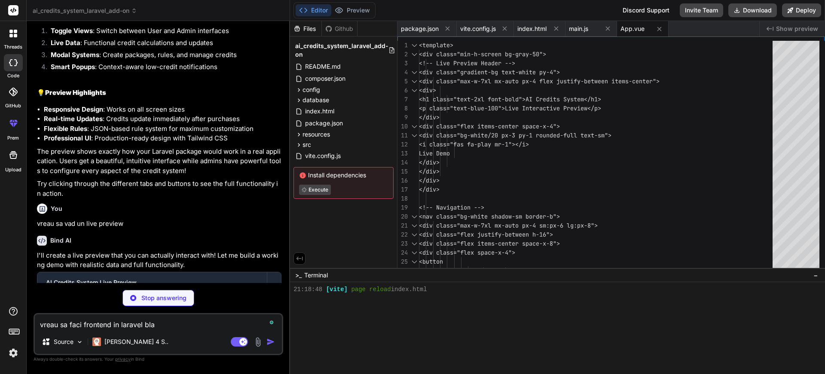
type textarea "x"
type textarea "vreau sa faci frontend in laravel blad"
type textarea "x"
type textarea "vreau sa faci frontend in laravel blade"
type textarea "x"
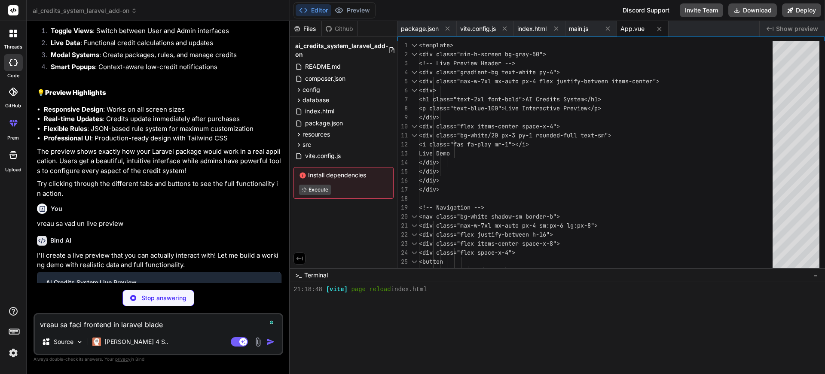
type textarea "vreau sa faci frontend in laravel blades"
type textarea "x"
type textarea "vreau sa faci frontend in laravel blades"
type textarea "x"
type textarea "vreau sa faci frontend in laravel blades +"
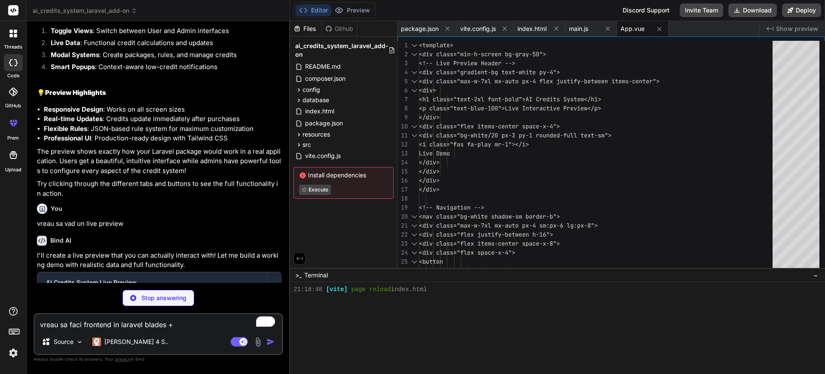
type textarea "x"
type textarea "vreau sa faci frontend in laravel blades +"
type textarea "x"
type textarea "vreau sa faci frontend in laravel blades + l"
type textarea "x"
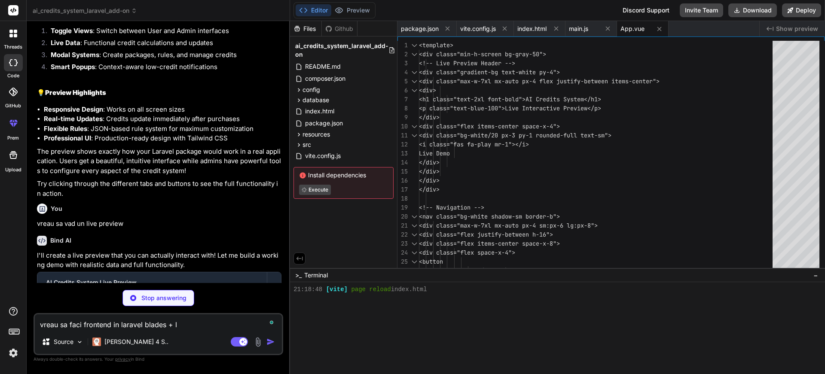
type textarea "vreau sa faci frontend in laravel blades + li"
type textarea "x"
type textarea "vreau sa faci frontend in laravel blades + liv"
type textarea "x"
type textarea "vreau sa faci frontend in laravel blades + live"
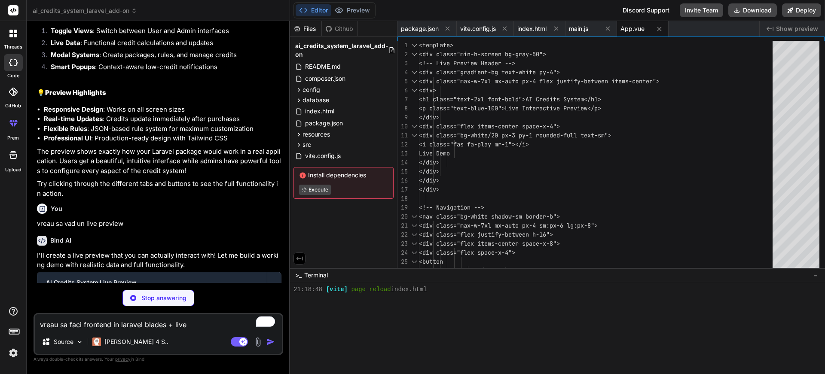
type textarea "x"
type textarea "vreau sa faci frontend in laravel blades + livew"
type textarea "x"
type textarea "vreau sa faci frontend in laravel blades + livewe"
type textarea "x"
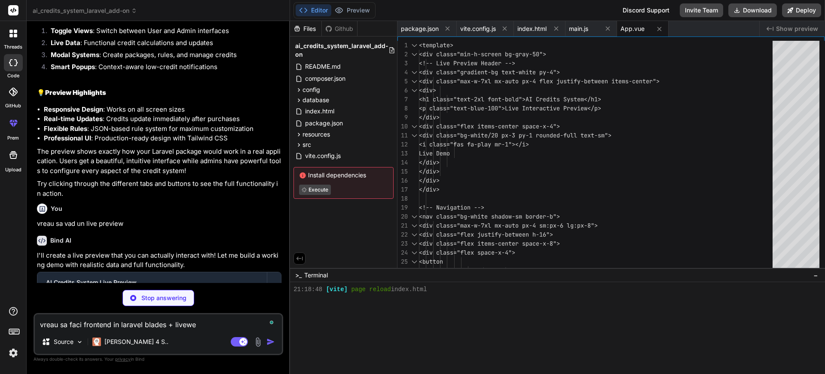
type textarea "vreau sa faci frontend in laravel blades + livewer"
type textarea "x"
type textarea "vreau sa faci frontend in laravel blades + livewere"
type textarea "x"
type textarea "vreau sa faci frontend in laravel blades + livewere"
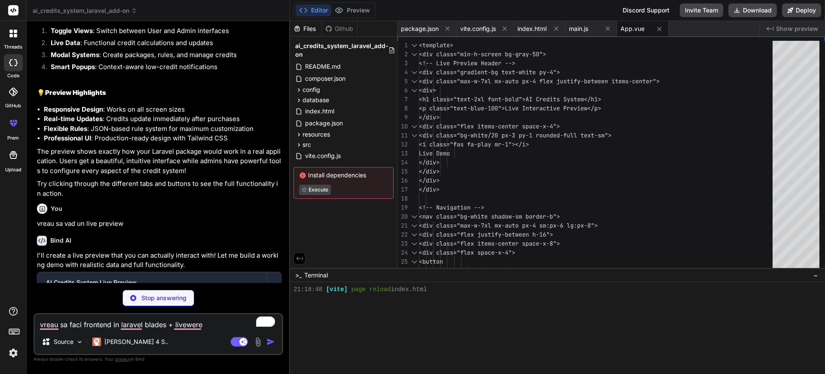
type textarea "x"
type textarea "vreau sa faci frontend in laravel blades + livewer"
type textarea "x"
type textarea "vreau sa faci frontend in laravel blades + livewe"
type textarea "x"
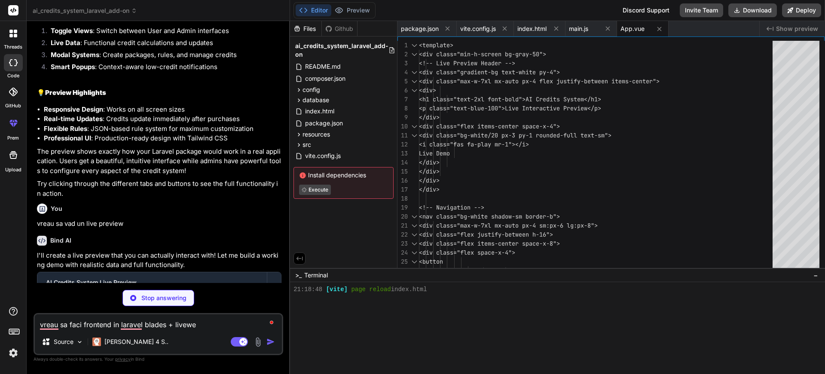
type textarea "vreau sa faci frontend in laravel blades + livew"
type textarea "x"
click at [200, 339] on div "Source Claude 4 S.." at bounding box center [158, 343] width 247 height 21
click at [205, 326] on textarea "vreau sa faci frontend in laravel blades + livewire" at bounding box center [158, 322] width 247 height 15
click at [172, 301] on p "Stop answering" at bounding box center [163, 298] width 45 height 9
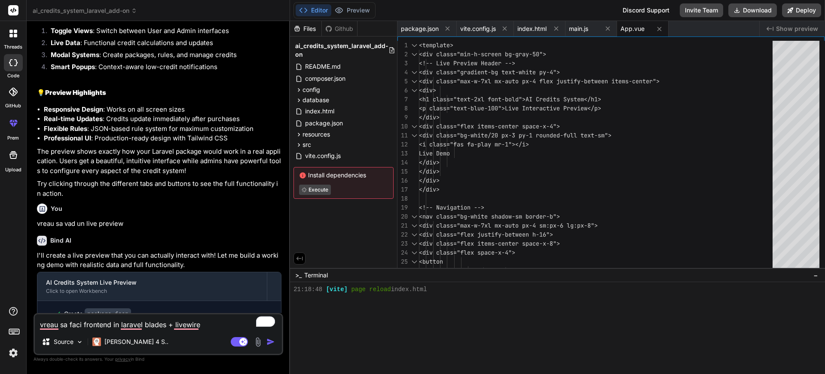
scroll to position [2626, 0]
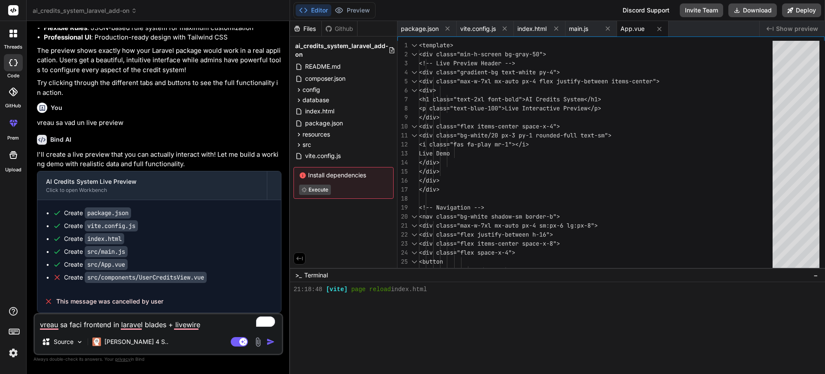
click at [83, 322] on textarea "vreau sa faci frontend in laravel blades + livewire" at bounding box center [158, 322] width 247 height 15
click at [272, 343] on img "button" at bounding box center [270, 342] width 9 height 9
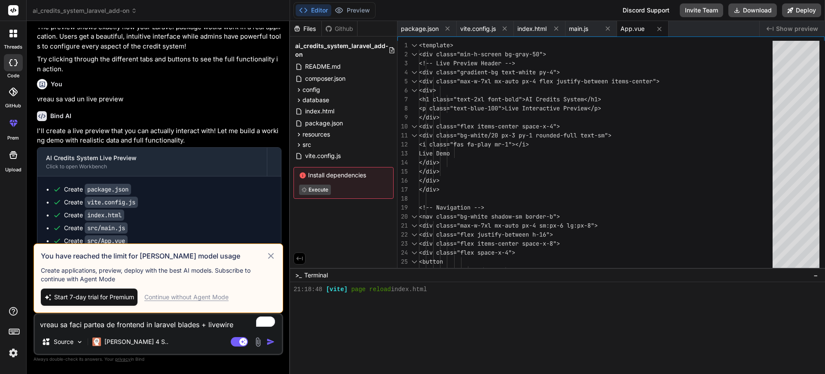
click at [180, 297] on div "Continue without Agent Mode" at bounding box center [186, 297] width 84 height 9
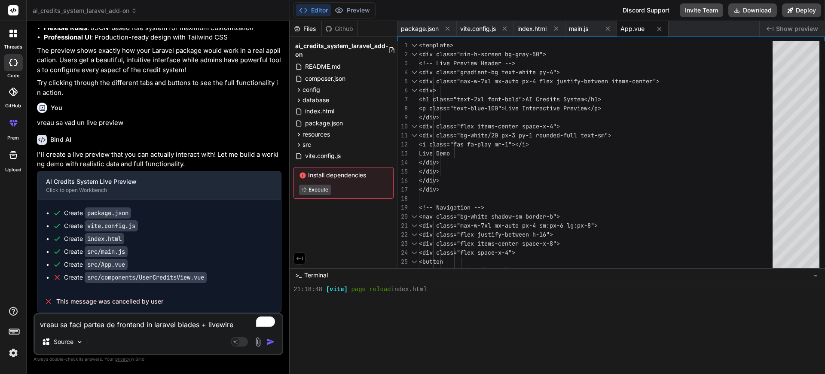
click at [271, 345] on img "button" at bounding box center [270, 342] width 9 height 9
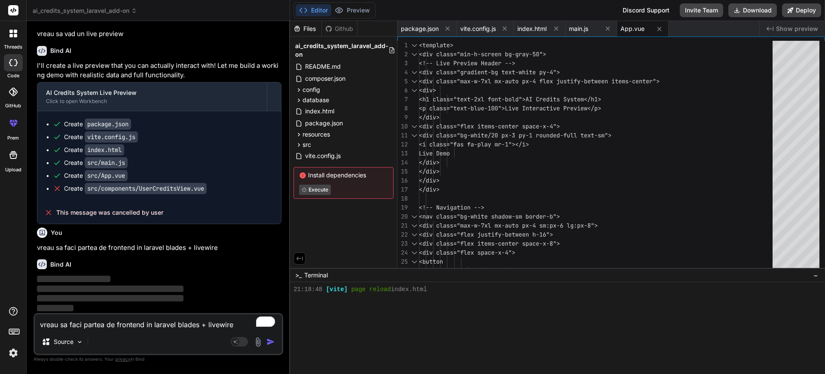
scroll to position [2715, 0]
click at [67, 341] on p "Source" at bounding box center [64, 342] width 20 height 9
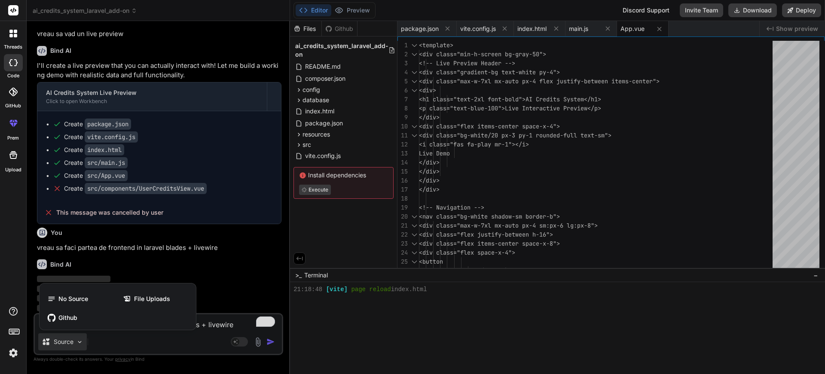
click at [107, 343] on div at bounding box center [412, 187] width 825 height 374
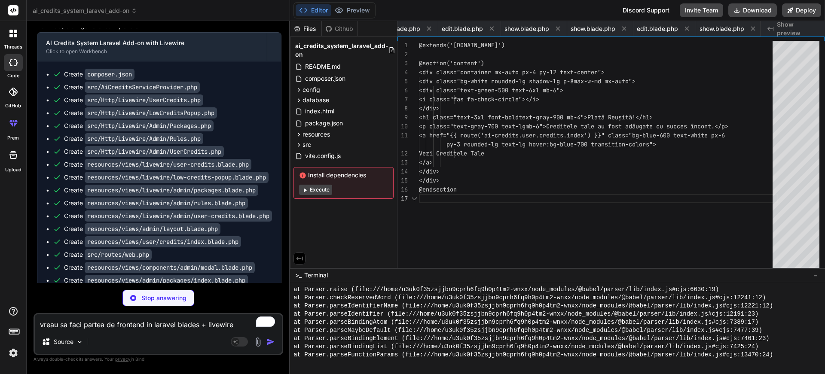
scroll to position [63, 0]
click at [319, 186] on button "Execute" at bounding box center [315, 190] width 33 height 10
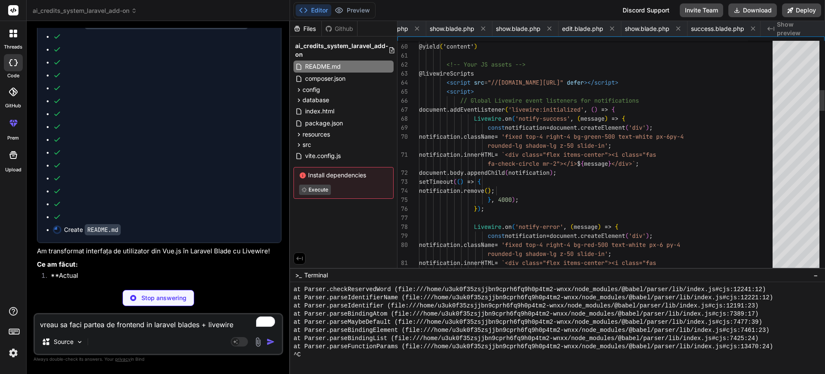
scroll to position [36, 0]
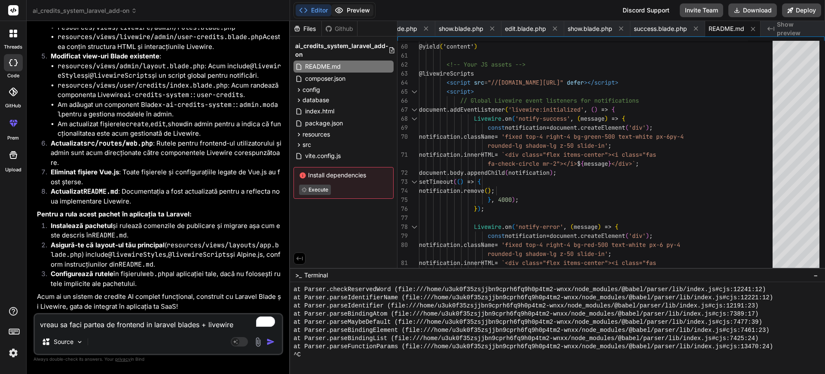
click at [367, 12] on button "Preview" at bounding box center [352, 10] width 42 height 12
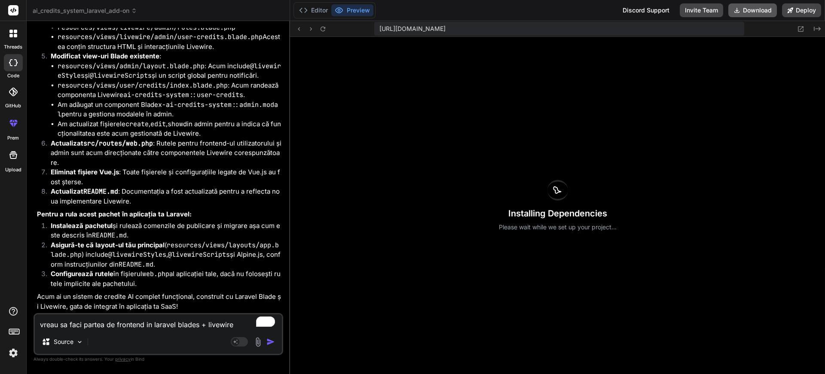
click at [752, 12] on button "Download" at bounding box center [752, 10] width 49 height 14
click at [748, 9] on button "Download" at bounding box center [752, 10] width 49 height 14
click at [562, 73] on div "Installing Dependencies Please wait while we set up your project..." at bounding box center [557, 205] width 535 height 337
click at [309, 12] on button "Editor" at bounding box center [314, 10] width 36 height 12
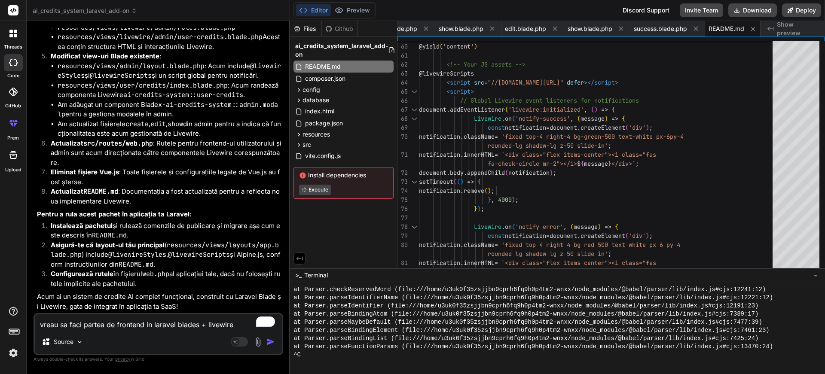
click at [142, 329] on textarea "vreau sa faci partea de frontend in laravel blades + livewire" at bounding box center [158, 322] width 247 height 15
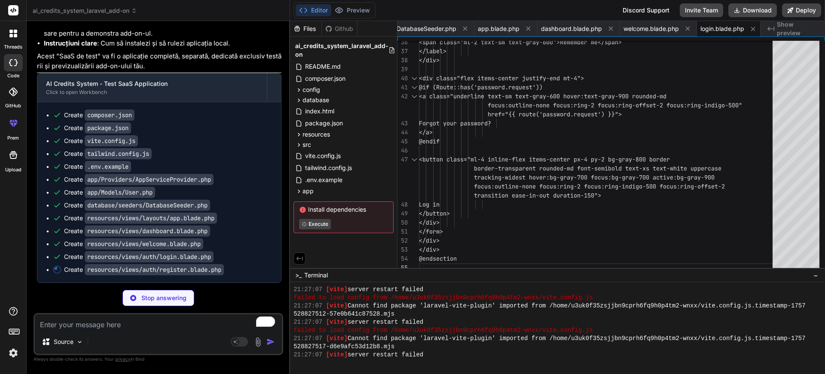
scroll to position [9, 0]
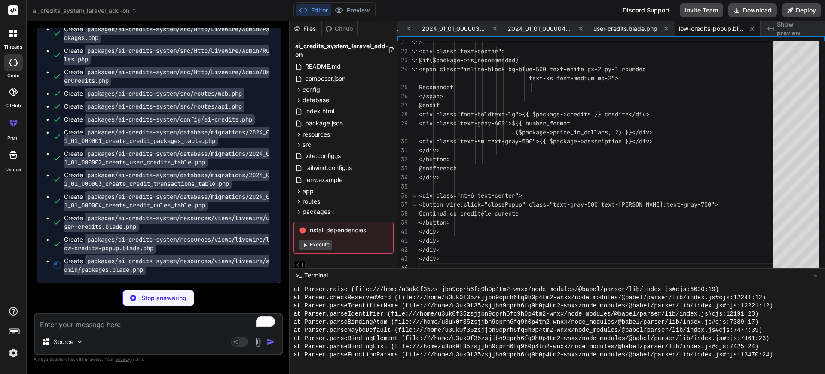
click at [228, 294] on div "Stop answering" at bounding box center [159, 298] width 250 height 16
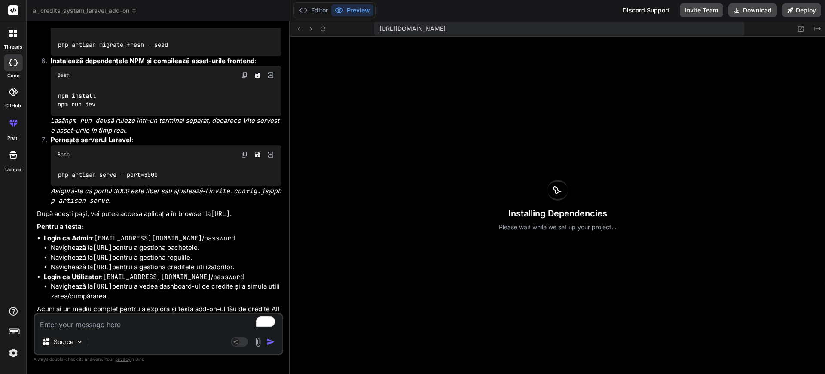
scroll to position [6532, 0]
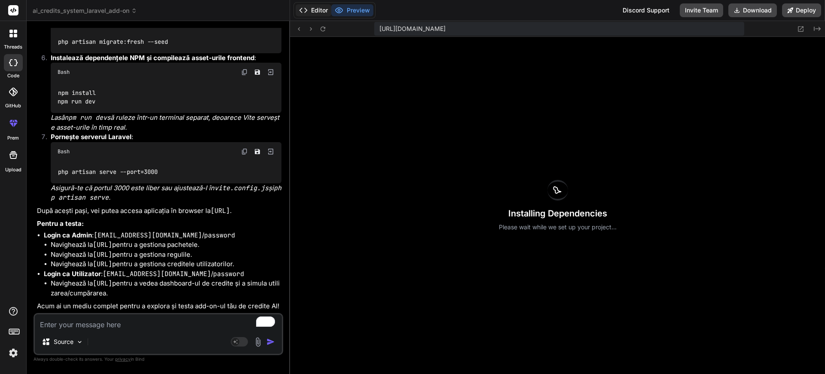
click at [307, 14] on icon at bounding box center [303, 10] width 9 height 9
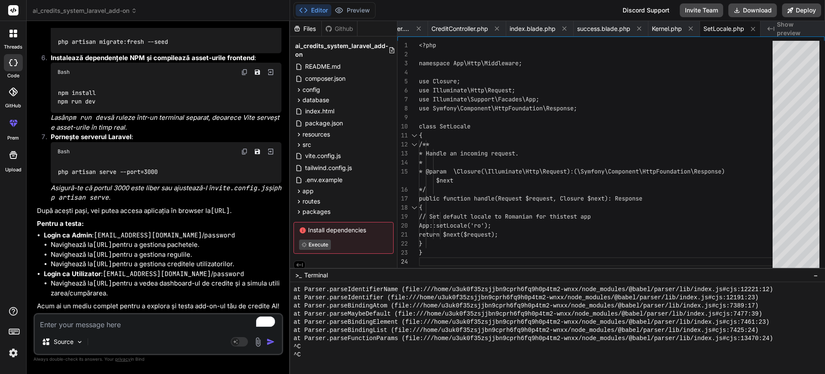
scroll to position [6, 0]
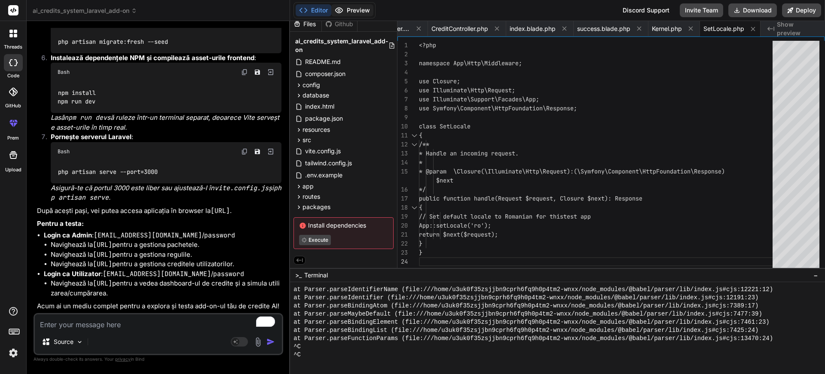
click at [355, 9] on button "Preview" at bounding box center [352, 10] width 42 height 12
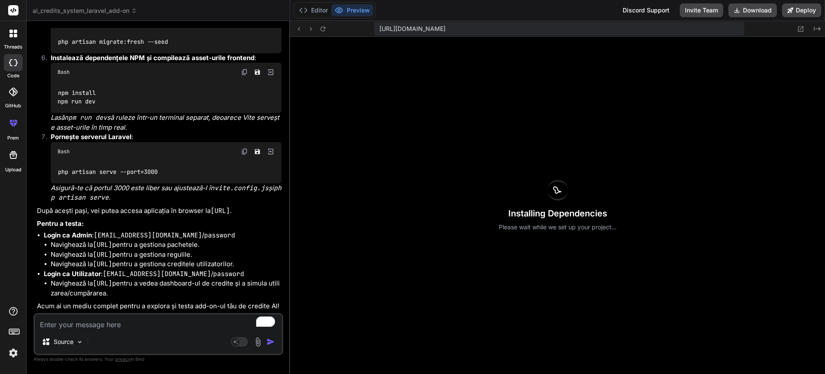
click at [414, 194] on div "Installing Dependencies Please wait while we set up your project..." at bounding box center [557, 205] width 535 height 337
click at [404, 233] on div "Installing Dependencies Please wait while we set up your project..." at bounding box center [557, 205] width 535 height 337
click at [480, 109] on div "Installing Dependencies Please wait while we set up your project..." at bounding box center [557, 205] width 535 height 337
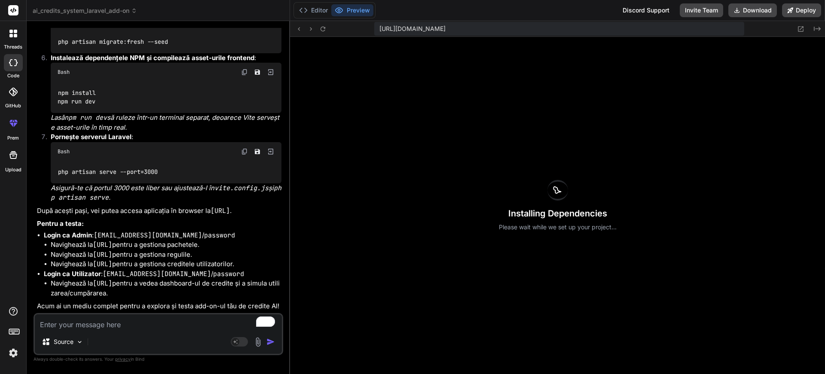
click at [480, 109] on div "Installing Dependencies Please wait while we set up your project..." at bounding box center [557, 205] width 535 height 337
click at [480, 108] on div "Installing Dependencies Please wait while we set up your project..." at bounding box center [557, 205] width 535 height 337
click at [478, 107] on div "Installing Dependencies Please wait while we set up your project..." at bounding box center [557, 205] width 535 height 337
drag, startPoint x: 96, startPoint y: 206, endPoint x: 203, endPoint y: 205, distance: 107.0
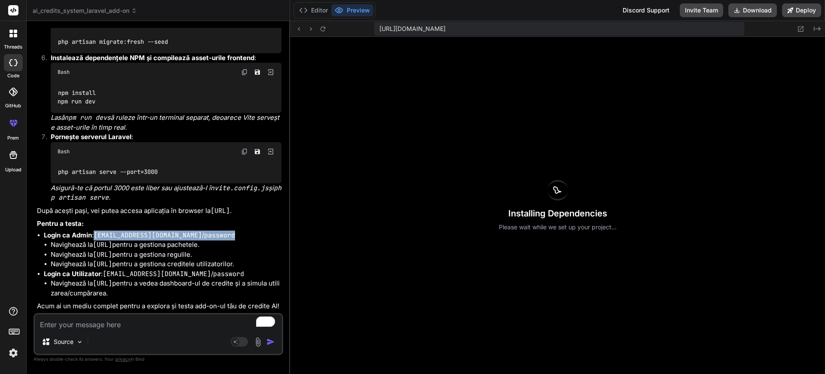
click at [203, 231] on li "Login ca Admin : admin@example.com / password Navighează la http://localhost:30…" at bounding box center [163, 250] width 238 height 39
click at [417, 29] on span "https://u3uk0f35zsjjbn9cprh6fq9h0p4tm2-wnxx--3002--96435430.local-corp.webconta…" at bounding box center [412, 28] width 66 height 9
click at [437, 63] on div "Installing Dependencies Please wait while we set up your project..." at bounding box center [557, 205] width 535 height 337
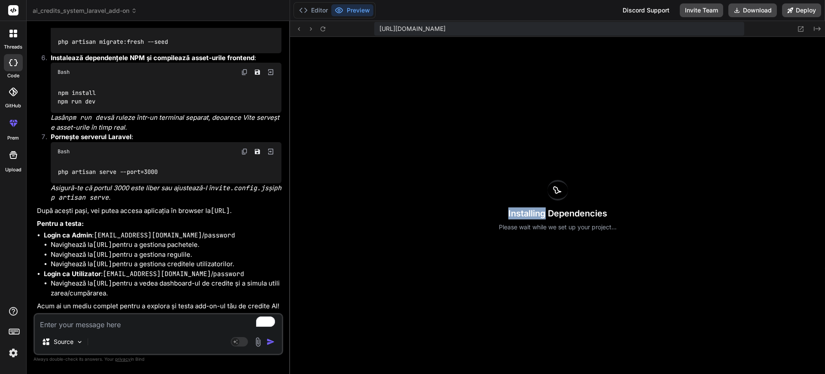
click at [437, 63] on div "Installing Dependencies Please wait while we set up your project..." at bounding box center [557, 205] width 535 height 337
click at [374, 66] on div "Installing Dependencies Please wait while we set up your project..." at bounding box center [557, 205] width 535 height 337
click at [312, 6] on button "Editor" at bounding box center [314, 10] width 36 height 12
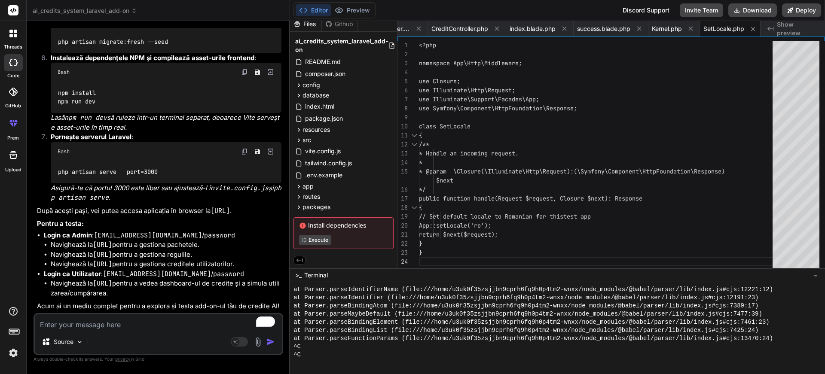
scroll to position [8165, 0]
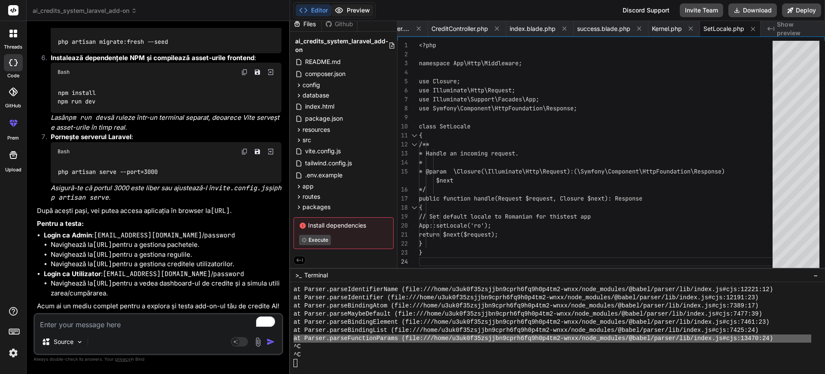
click at [345, 7] on button "Preview" at bounding box center [352, 10] width 42 height 12
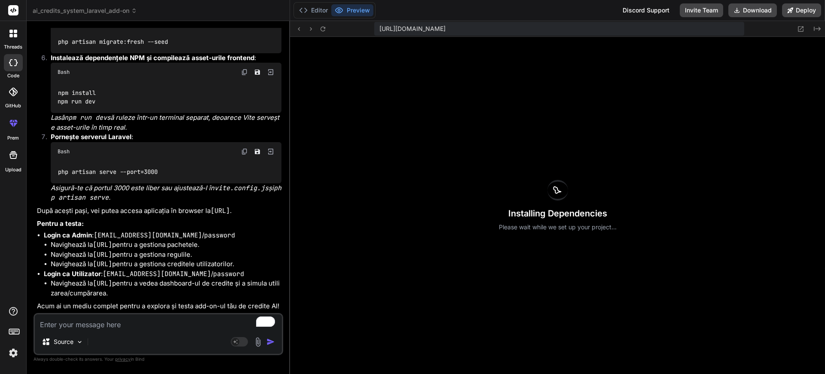
click at [427, 201] on div "Installing Dependencies Please wait while we set up your project..." at bounding box center [557, 205] width 535 height 337
click at [316, 7] on button "Editor" at bounding box center [314, 10] width 36 height 12
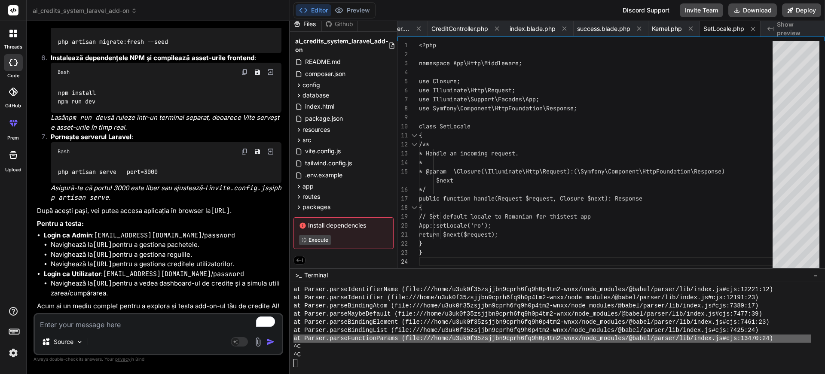
click at [364, 235] on span "Execute" at bounding box center [343, 240] width 89 height 10
drag, startPoint x: 306, startPoint y: 224, endPoint x: 353, endPoint y: 227, distance: 46.9
click at [365, 223] on span "Install dependencies" at bounding box center [343, 225] width 89 height 9
click at [331, 240] on span "Execute" at bounding box center [343, 240] width 89 height 10
click at [354, 7] on button "Preview" at bounding box center [352, 10] width 42 height 12
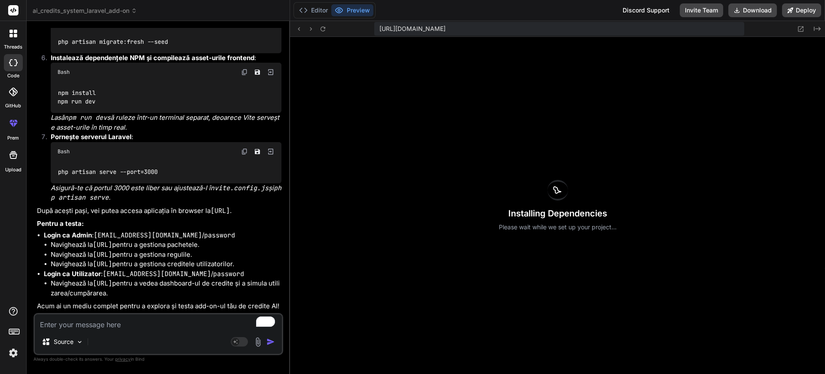
click at [511, 197] on div "Installing Dependencies Please wait while we set up your project..." at bounding box center [557, 205] width 535 height 337
click at [374, 168] on div "Installing Dependencies Please wait while we set up your project..." at bounding box center [557, 205] width 535 height 337
click at [801, 27] on icon at bounding box center [800, 28] width 7 height 7
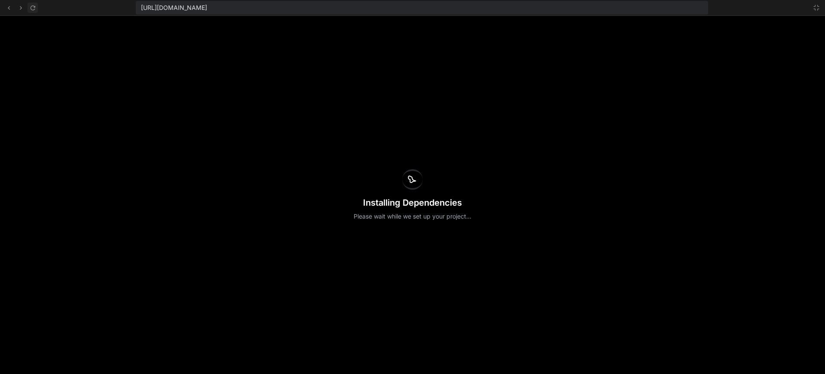
click at [34, 9] on icon at bounding box center [32, 7] width 7 height 7
click at [31, 10] on icon at bounding box center [32, 7] width 7 height 7
click at [813, 6] on icon at bounding box center [816, 7] width 7 height 7
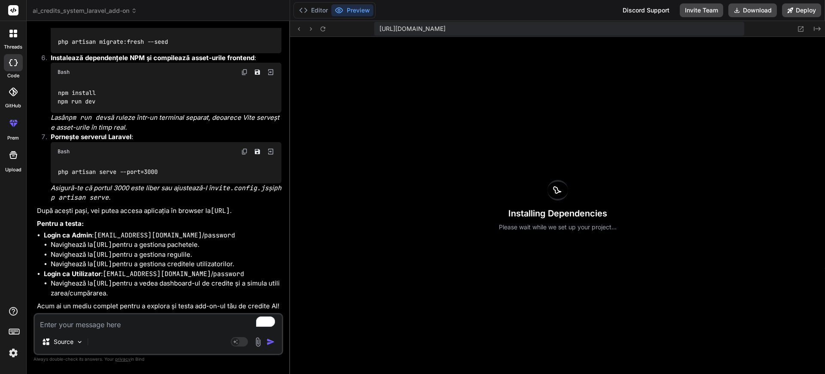
drag, startPoint x: 74, startPoint y: 273, endPoint x: 233, endPoint y: 295, distance: 160.5
click at [234, 295] on li "Login ca Utilizator : user@example.com / password Navighează la http://localhos…" at bounding box center [163, 283] width 238 height 29
click at [86, 240] on li "Navighează la http://localhost:3000/admin/ai-credits/packages pentru a gestiona…" at bounding box center [166, 245] width 231 height 10
drag, startPoint x: 116, startPoint y: 210, endPoint x: 226, endPoint y: 216, distance: 110.6
click at [226, 231] on li "Login ca Admin : admin@example.com / password Navighează la http://localhost:30…" at bounding box center [163, 250] width 238 height 39
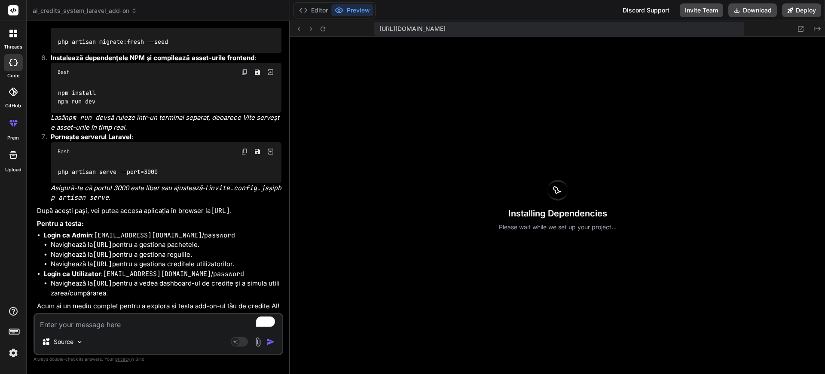
click at [213, 272] on code "password" at bounding box center [228, 274] width 31 height 9
drag, startPoint x: 145, startPoint y: 273, endPoint x: 238, endPoint y: 274, distance: 93.7
click at [238, 274] on li "Login ca Utilizator : user@example.com / password Navighează la http://localhos…" at bounding box center [163, 283] width 238 height 29
click at [112, 284] on code "http://localhost:3000/credits" at bounding box center [102, 283] width 19 height 9
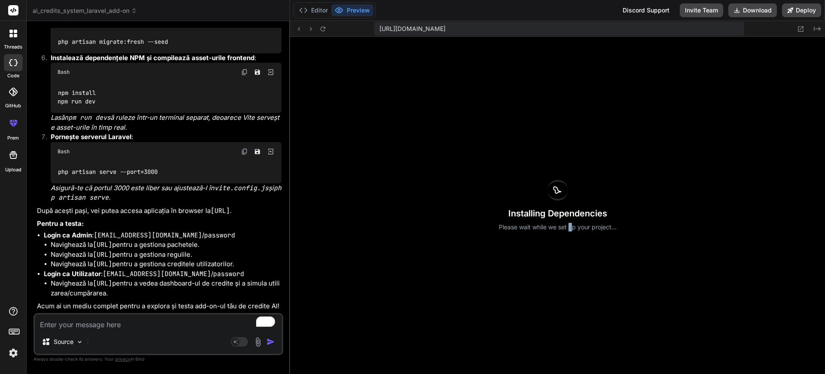
drag, startPoint x: 571, startPoint y: 229, endPoint x: 550, endPoint y: 228, distance: 20.2
click at [569, 229] on p "Please wait while we set up your project..." at bounding box center [558, 227] width 118 height 9
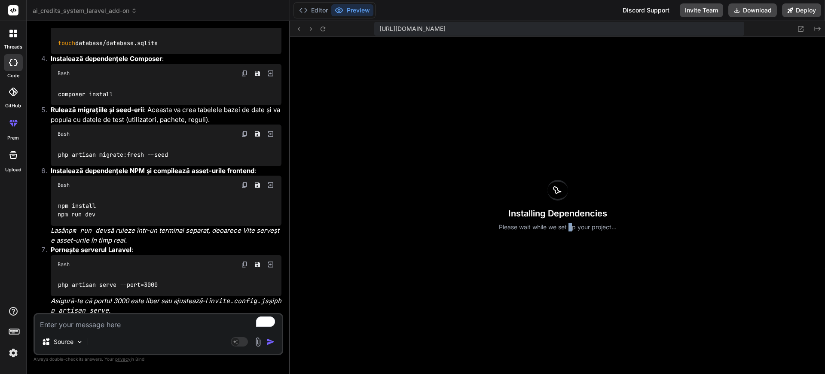
scroll to position [6348, 0]
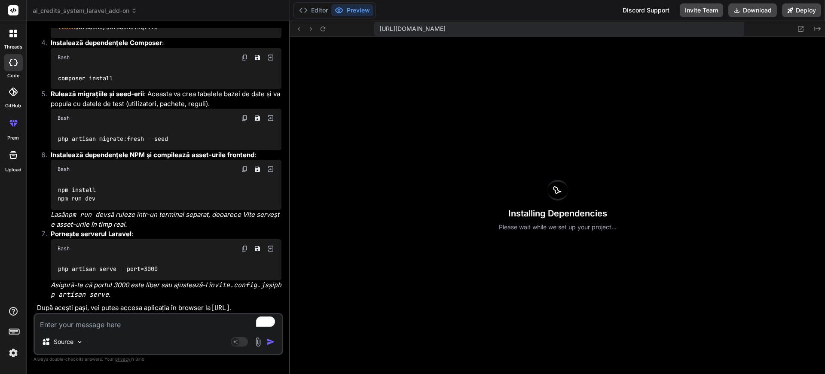
click at [94, 203] on code "npm install npm run dev" at bounding box center [77, 195] width 38 height 18
drag, startPoint x: 100, startPoint y: 247, endPoint x: 53, endPoint y: 239, distance: 47.0
click at [53, 210] on div "npm install npm run dev" at bounding box center [166, 194] width 231 height 31
click at [314, 10] on button "Editor" at bounding box center [314, 10] width 36 height 12
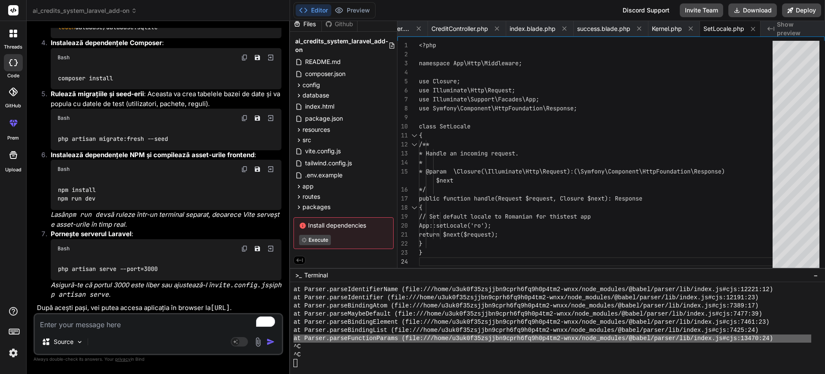
click at [364, 254] on div "Files Github ai_credits_system_laravel_add-on README.md composer.json config ai…" at bounding box center [343, 144] width 107 height 247
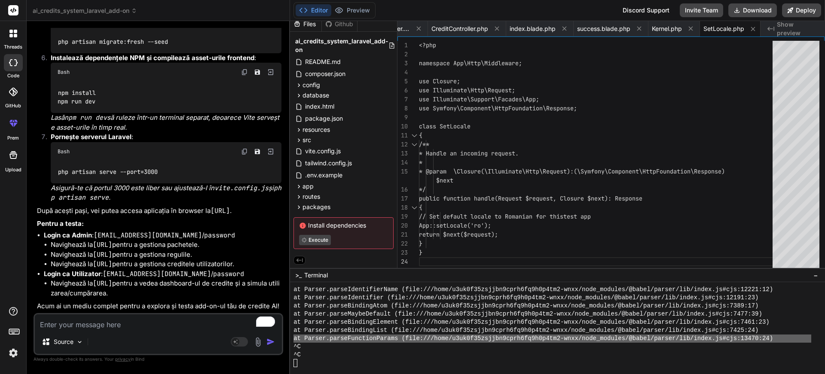
click at [366, 227] on span "Install dependencies" at bounding box center [343, 225] width 89 height 9
copy span "Install dependencies"
click at [359, 9] on button "Preview" at bounding box center [352, 10] width 42 height 12
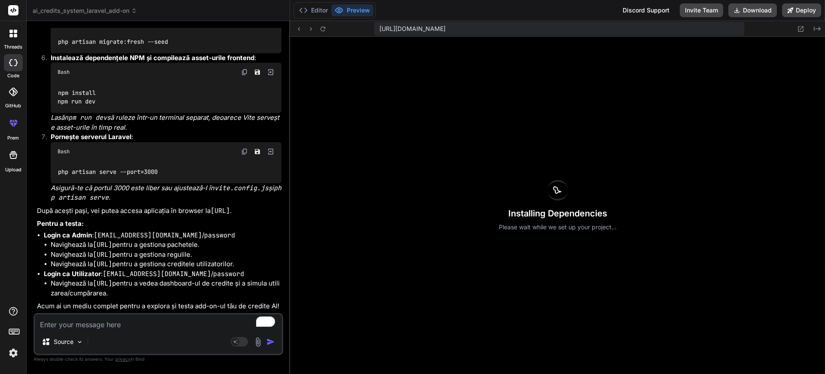
click at [116, 323] on textarea "To enrich screen reader interactions, please activate Accessibility in Grammarl…" at bounding box center [158, 322] width 247 height 15
click at [535, 223] on p "Please wait while we set up your project..." at bounding box center [558, 227] width 118 height 9
drag, startPoint x: 505, startPoint y: 211, endPoint x: 613, endPoint y: 217, distance: 108.0
click at [613, 217] on h3 "Installing Dependencies" at bounding box center [558, 214] width 118 height 12
copy h3 "Installing Dependencies"
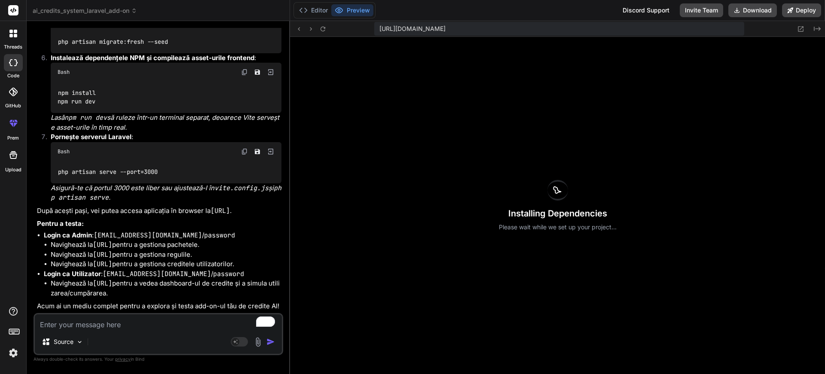
click at [57, 327] on textarea "To enrich screen reader interactions, please activate Accessibility in Grammarl…" at bounding box center [158, 322] width 247 height 15
paste textarea "Installing Dependencies"
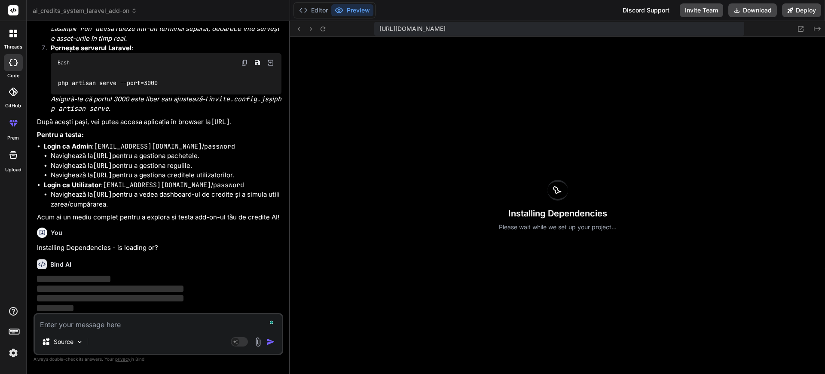
scroll to position [6622, 0]
drag, startPoint x: 70, startPoint y: 262, endPoint x: 43, endPoint y: 265, distance: 27.6
click at [43, 265] on div "Bind AI" at bounding box center [159, 265] width 245 height 10
click at [85, 268] on div "Bind AI" at bounding box center [159, 265] width 245 height 10
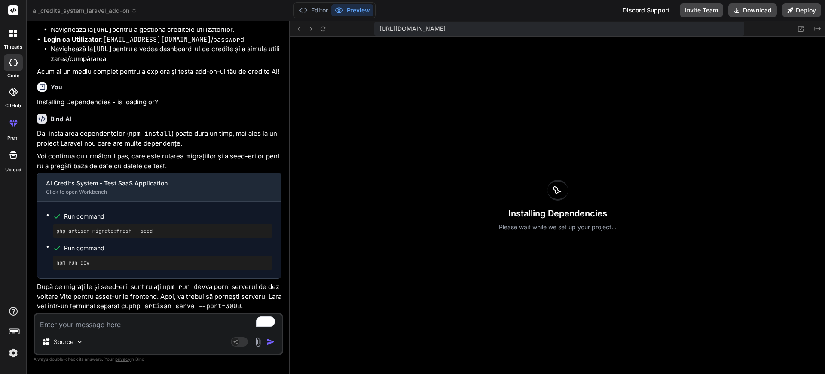
scroll to position [6767, 0]
click at [308, 11] on button "Editor" at bounding box center [314, 10] width 36 height 12
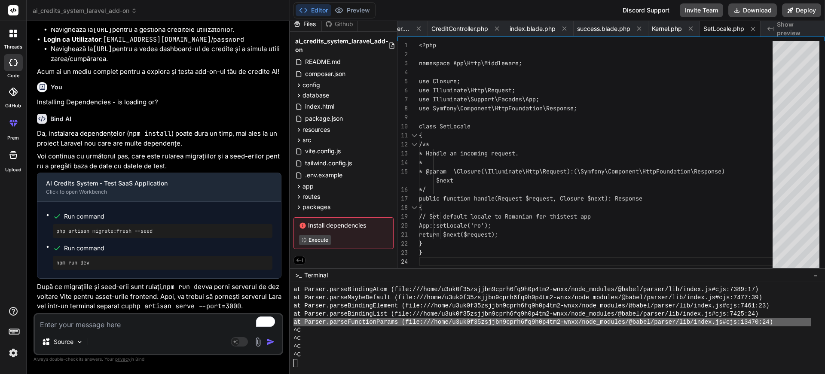
click at [90, 326] on textarea "To enrich screen reader interactions, please activate Accessibility in Grammarl…" at bounding box center [158, 322] width 247 height 15
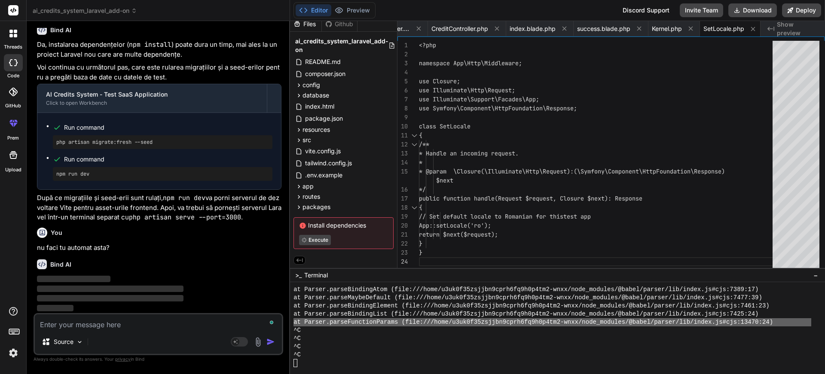
scroll to position [6856, 0]
click at [127, 284] on p "‌" at bounding box center [159, 280] width 245 height 10
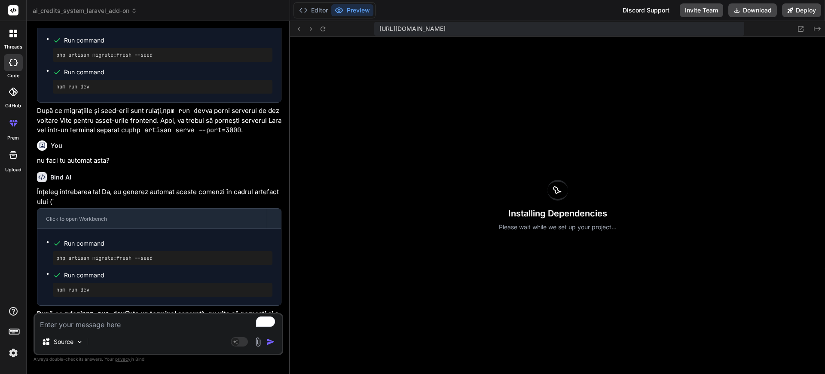
scroll to position [7017, 0]
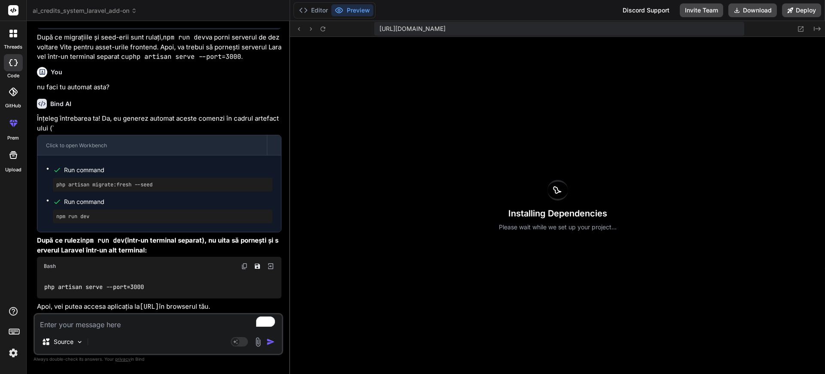
click at [439, 228] on div "Installing Dependencies Please wait while we set up your project..." at bounding box center [557, 205] width 535 height 337
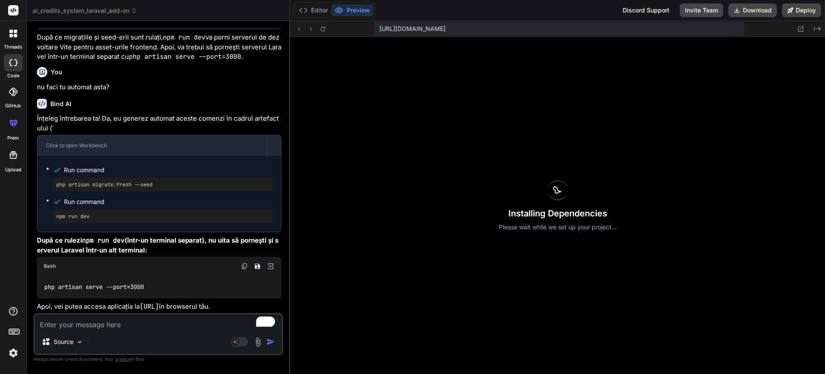
click at [401, 188] on div "Installing Dependencies Please wait while we set up your project..." at bounding box center [557, 205] width 535 height 337
click at [320, 6] on button "Editor" at bounding box center [314, 10] width 36 height 12
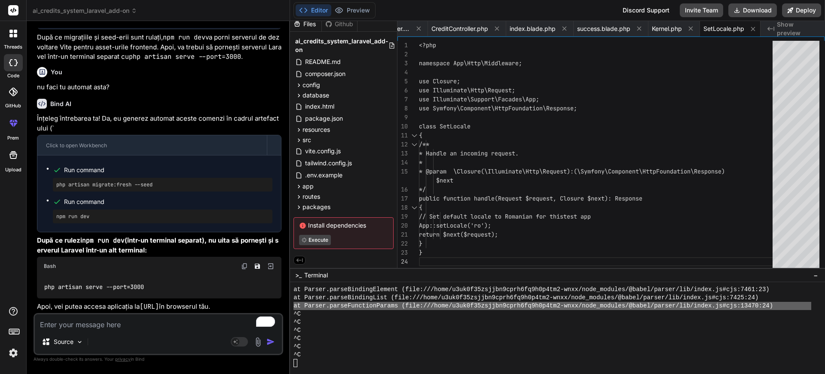
click at [394, 136] on div "ai_credits_system_laravel_add-on README.md composer.json config ai-credits.php …" at bounding box center [343, 142] width 107 height 221
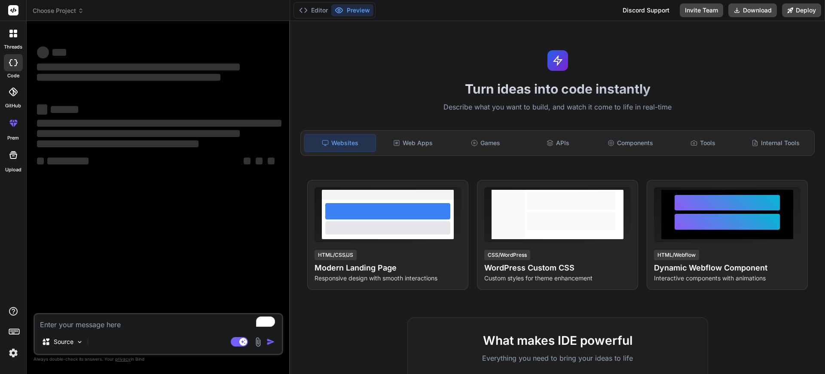
click at [396, 76] on div "Turn ideas into code instantly Describe what you want to build, and watch it co…" at bounding box center [557, 197] width 535 height 353
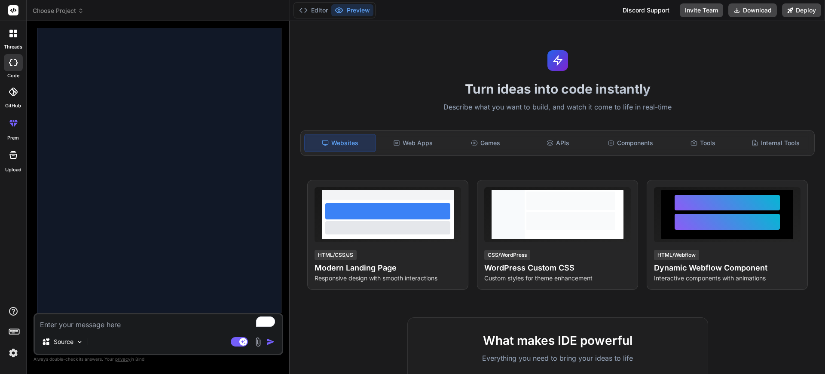
scroll to position [2468, 0]
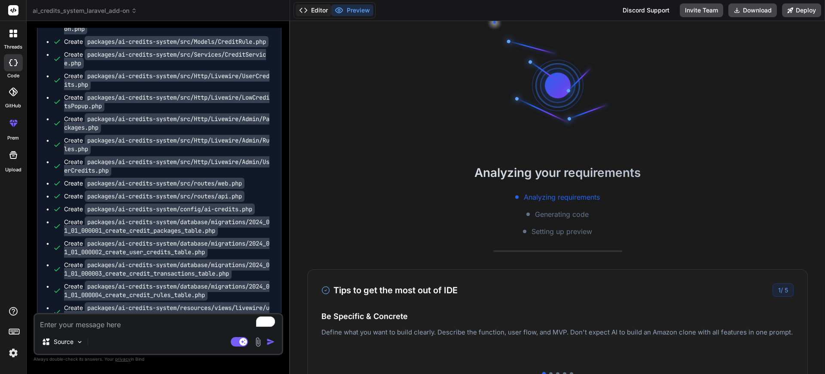
click at [318, 13] on button "Editor" at bounding box center [314, 10] width 36 height 12
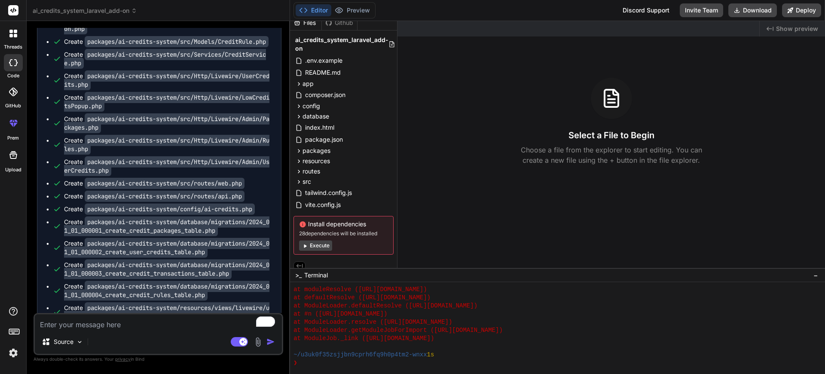
scroll to position [204, 0]
click at [322, 248] on button "Execute" at bounding box center [315, 246] width 33 height 10
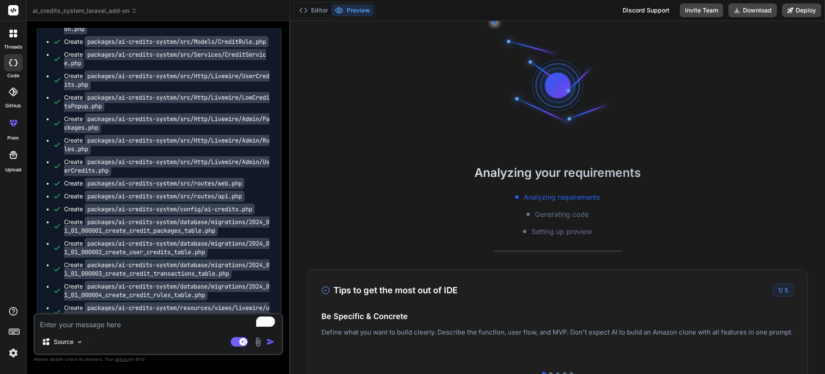
scroll to position [343, 0]
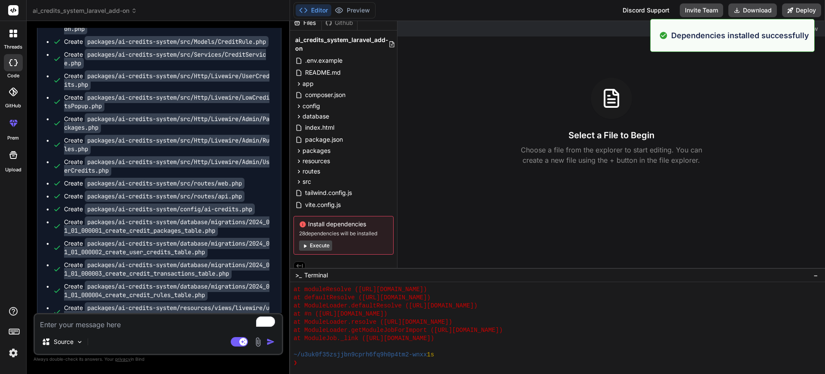
click at [327, 248] on button "Execute" at bounding box center [315, 246] width 33 height 10
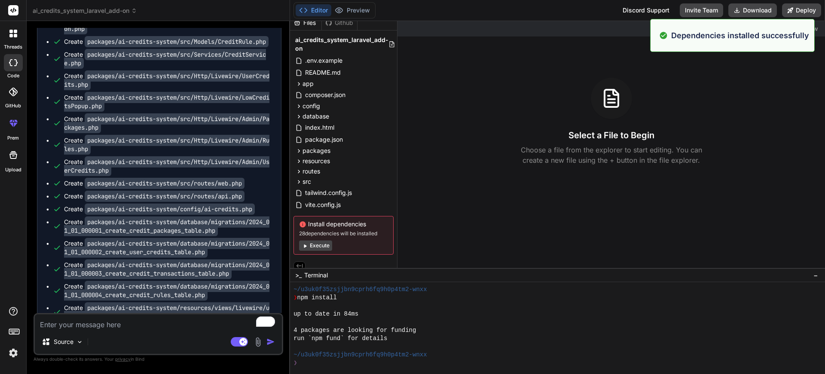
scroll to position [596, 0]
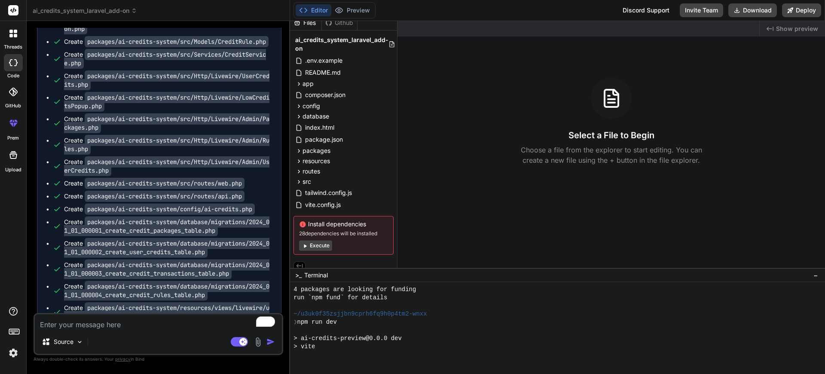
click at [327, 247] on button "Execute" at bounding box center [315, 246] width 33 height 10
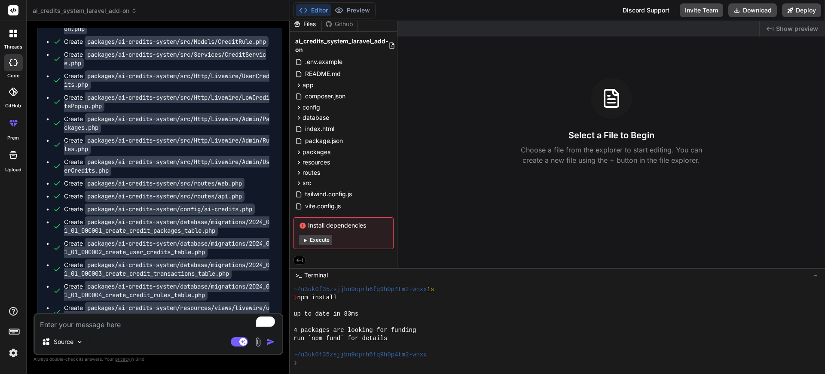
click at [323, 238] on button "Execute" at bounding box center [315, 240] width 33 height 10
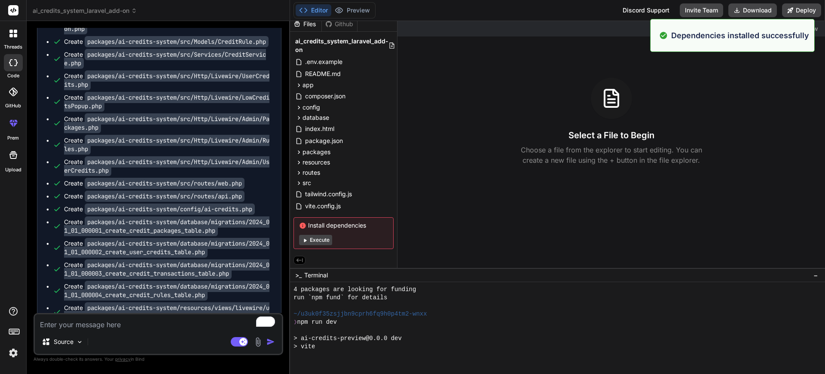
click at [323, 238] on button "Execute" at bounding box center [315, 240] width 33 height 10
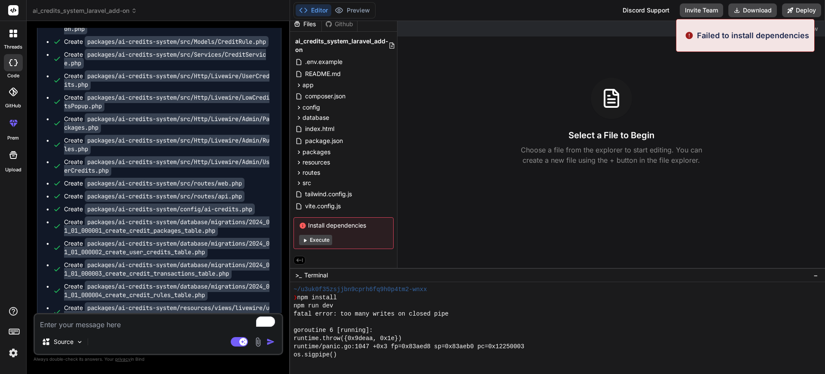
click at [323, 238] on button "Execute" at bounding box center [315, 240] width 33 height 10
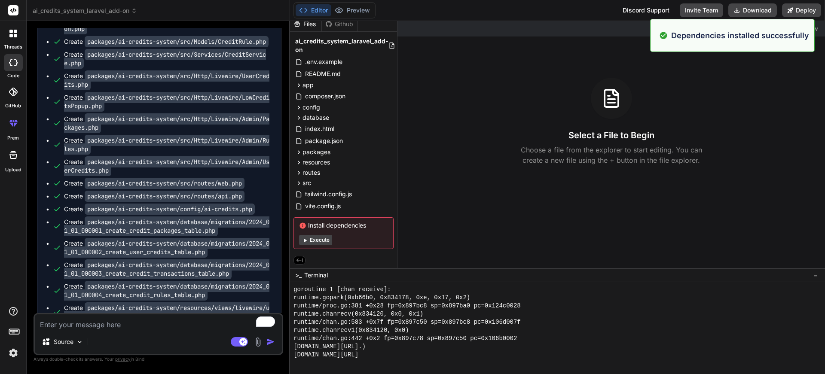
click at [328, 241] on button "Execute" at bounding box center [315, 240] width 33 height 10
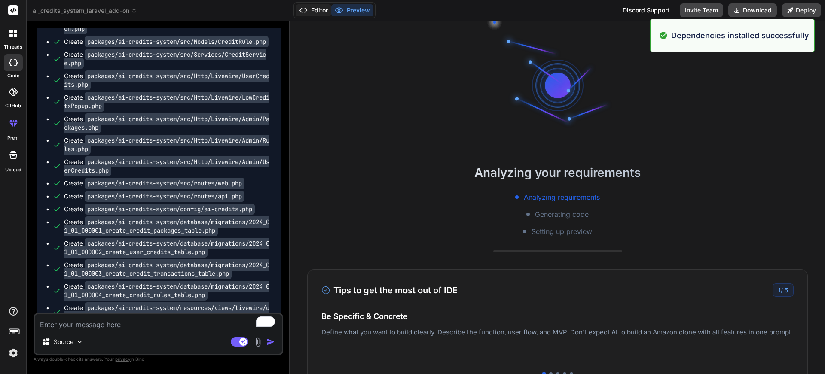
click at [311, 8] on button "Editor" at bounding box center [314, 10] width 36 height 12
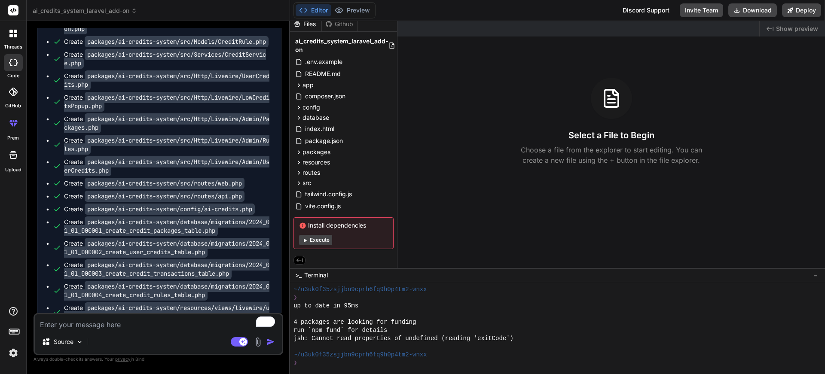
click at [312, 240] on button "Execute" at bounding box center [315, 240] width 33 height 10
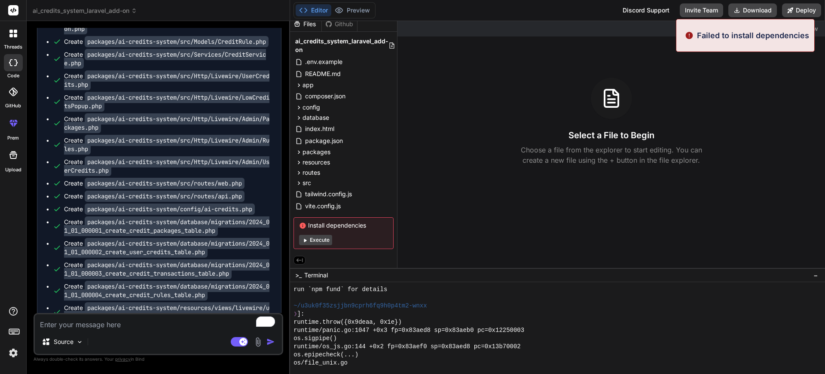
click at [312, 240] on button "Execute" at bounding box center [315, 240] width 33 height 10
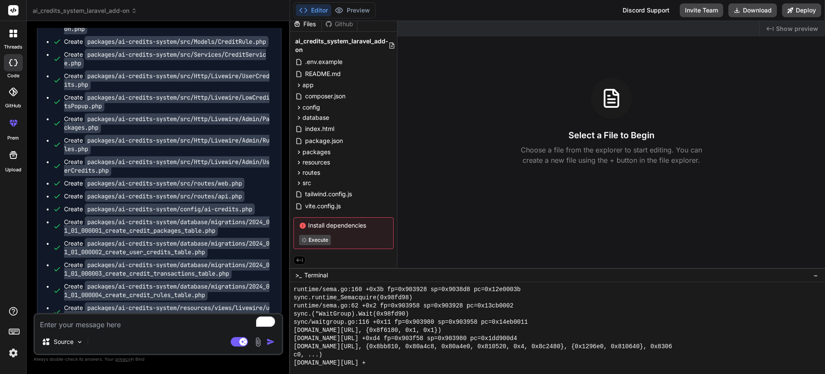
type textarea "x"
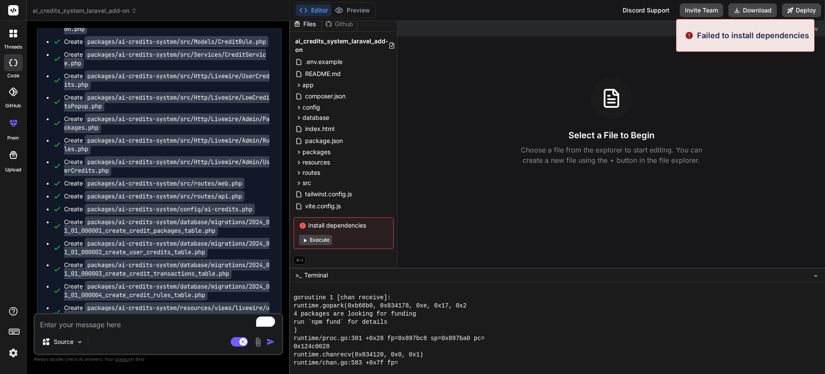
drag, startPoint x: 358, startPoint y: 225, endPoint x: 366, endPoint y: 223, distance: 7.9
click at [366, 223] on span "Install dependencies" at bounding box center [343, 225] width 89 height 9
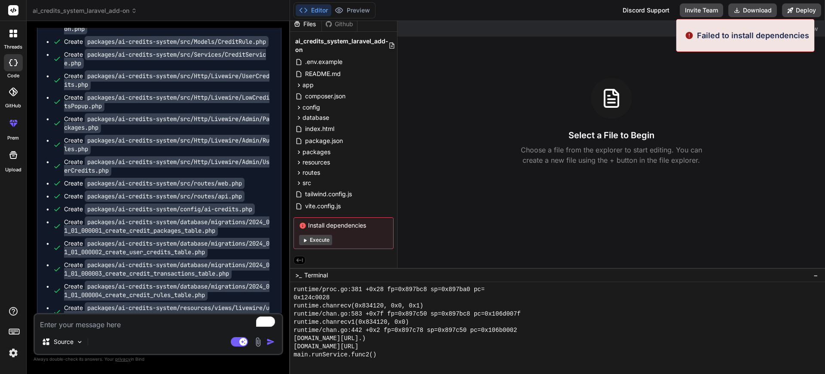
copy span "Install dependencies"
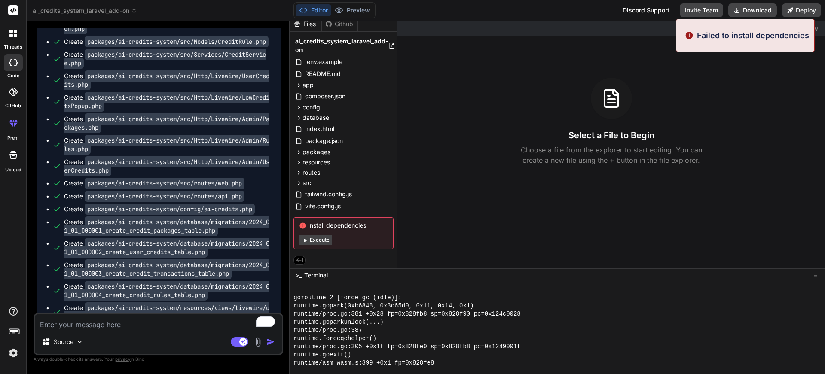
click at [165, 325] on textarea "To enrich screen reader interactions, please activate Accessibility in Grammarl…" at bounding box center [158, 322] width 247 height 15
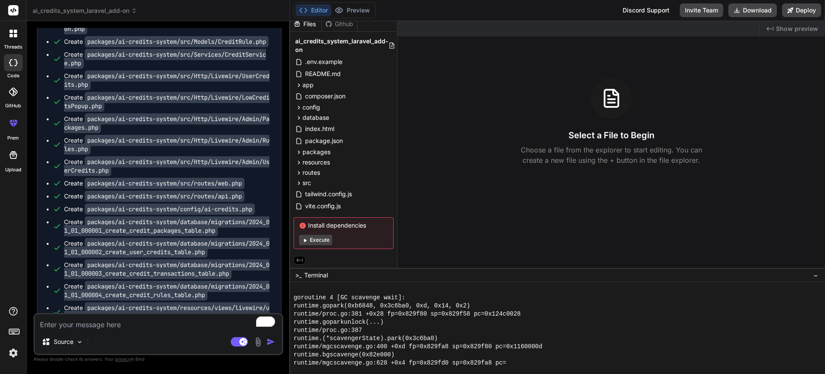
paste textarea "Install dependencies"
type textarea "Install dependencies"
type textarea "x"
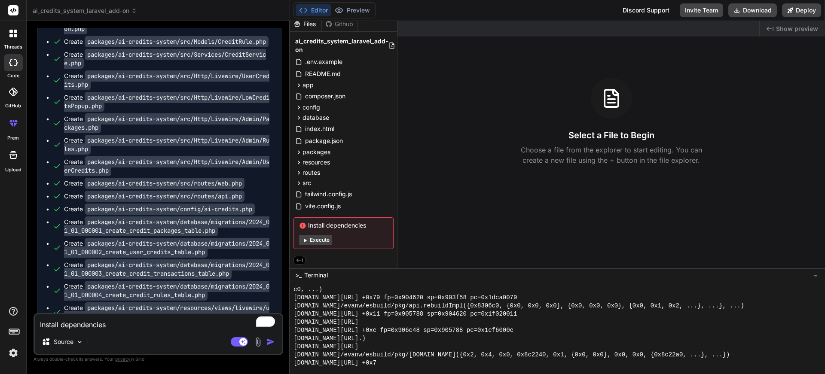
scroll to position [4711, 0]
click at [41, 324] on textarea "Install dependencies" at bounding box center [158, 322] width 247 height 15
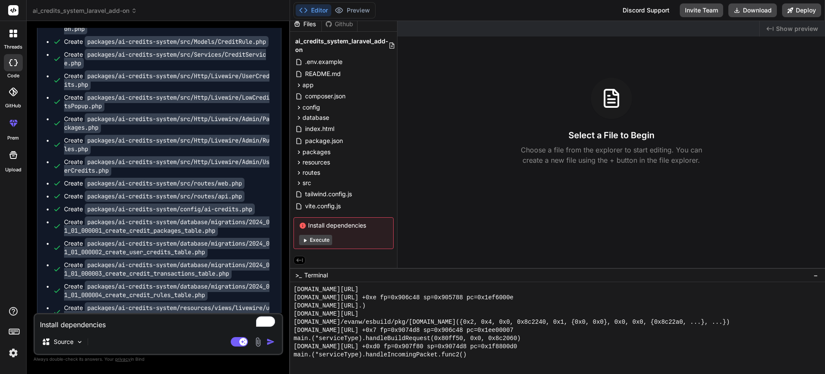
click at [131, 327] on textarea "Install dependencies" at bounding box center [158, 322] width 247 height 15
click at [61, 325] on textarea "Install dependencies" at bounding box center [158, 322] width 247 height 15
type textarea "Install adependencies"
type textarea "x"
type textarea "Install aldependencies"
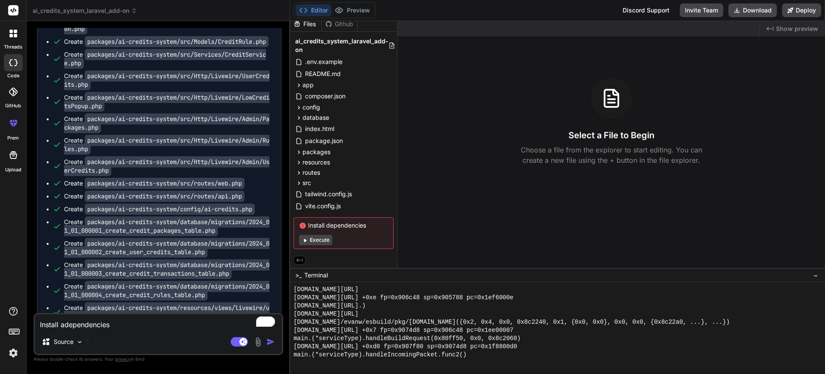
type textarea "x"
type textarea "Install alldependencies"
type textarea "x"
type textarea "Install all dependencies"
type textarea "x"
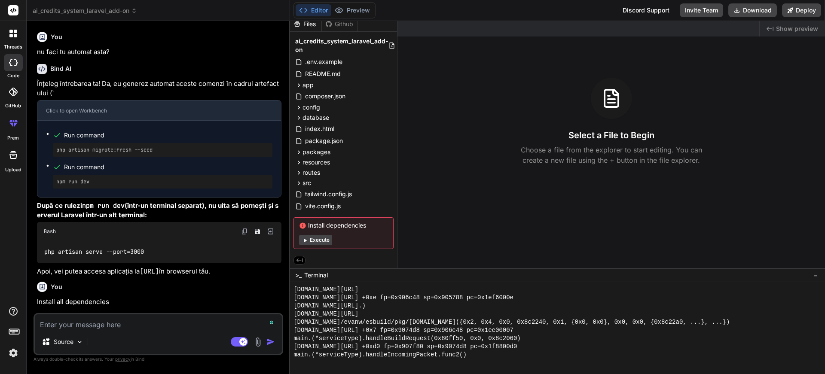
scroll to position [4527, 0]
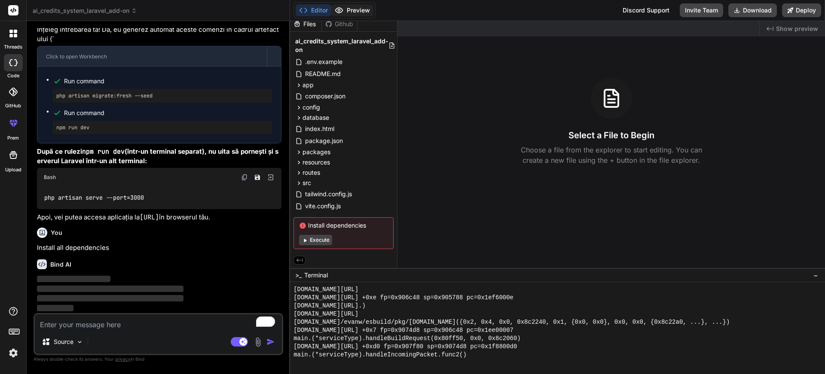
click at [348, 12] on button "Preview" at bounding box center [352, 10] width 42 height 12
click at [358, 2] on div "Editor Preview Disabled until preview for your project is generated" at bounding box center [335, 10] width 82 height 16
click at [317, 237] on button "Execute" at bounding box center [315, 240] width 33 height 10
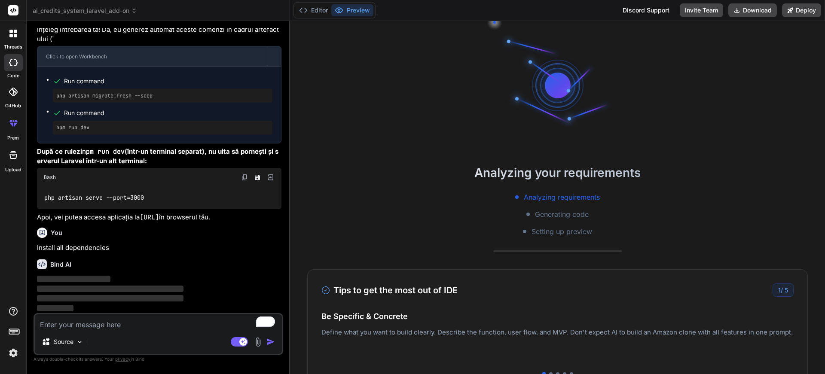
scroll to position [4809, 0]
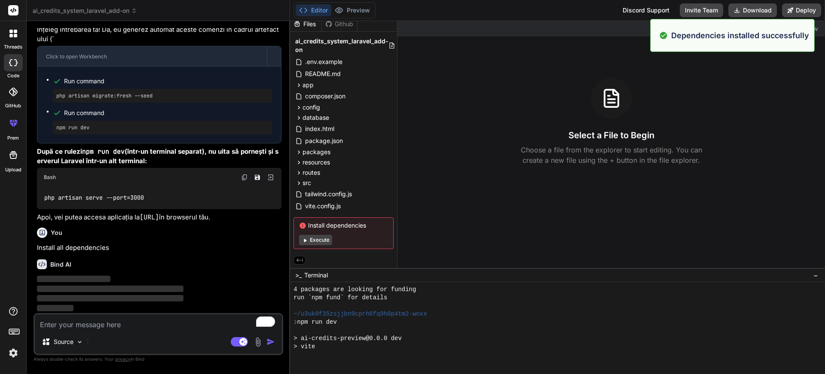
click at [317, 237] on button "Execute" at bounding box center [315, 240] width 33 height 10
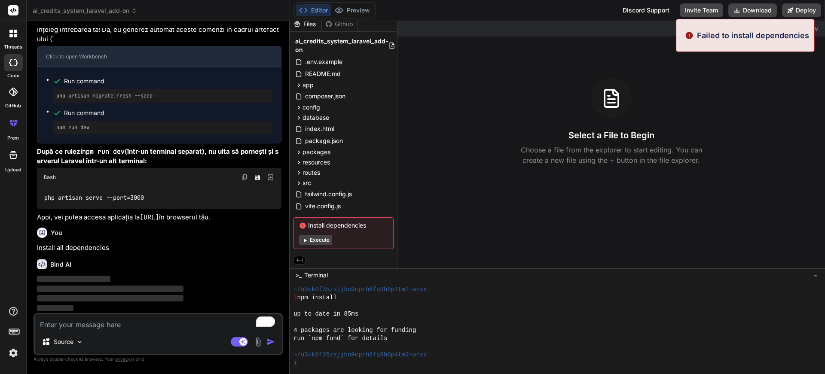
click at [315, 240] on button "Execute" at bounding box center [315, 240] width 33 height 10
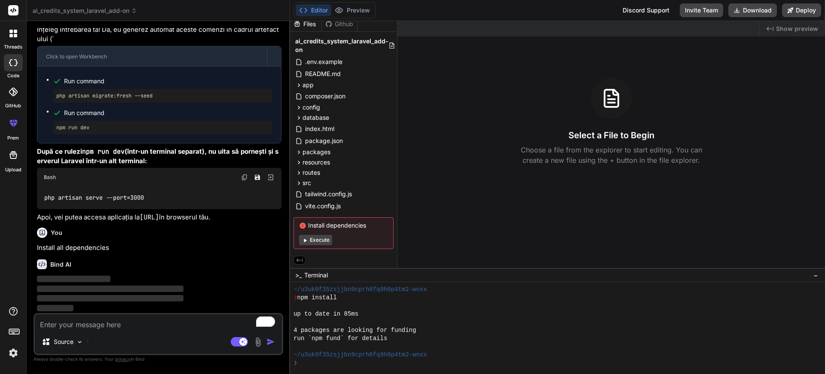
scroll to position [5201, 0]
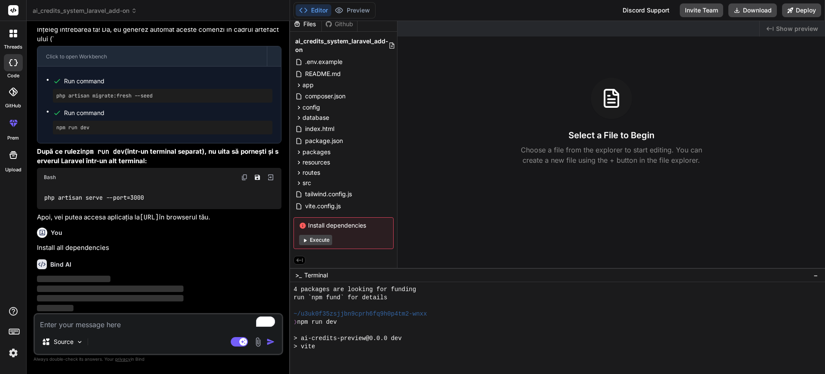
click at [305, 245] on div "Install dependencies Execute" at bounding box center [344, 233] width 100 height 32
click at [308, 239] on button "Execute" at bounding box center [315, 240] width 33 height 10
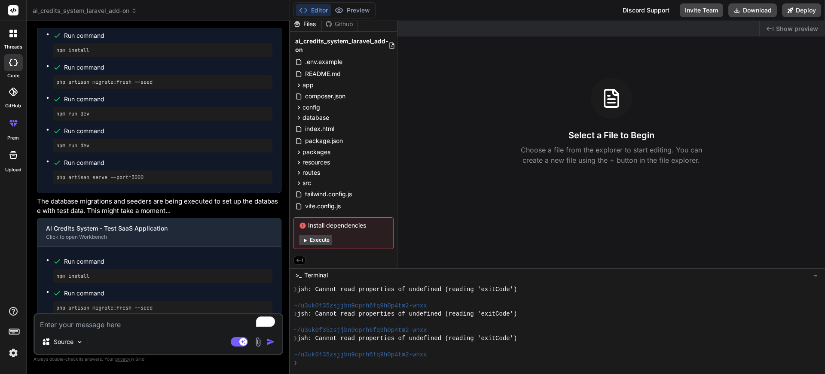
scroll to position [5517, 0]
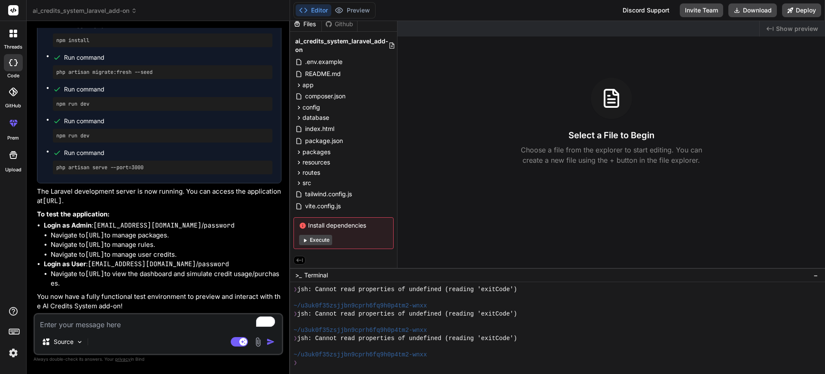
click at [314, 235] on button "Execute" at bounding box center [315, 240] width 33 height 10
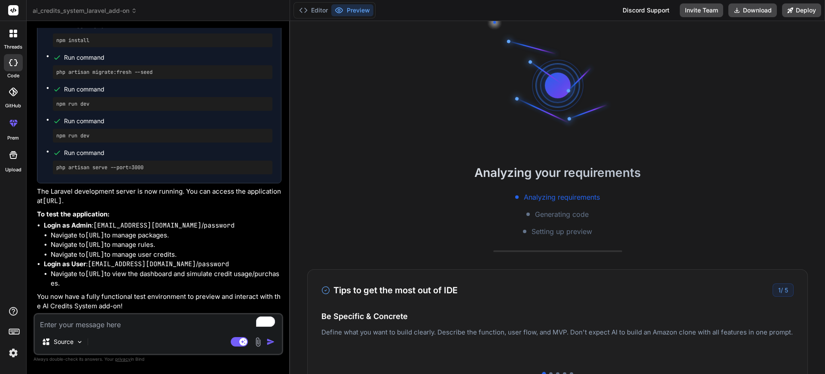
scroll to position [6164, 0]
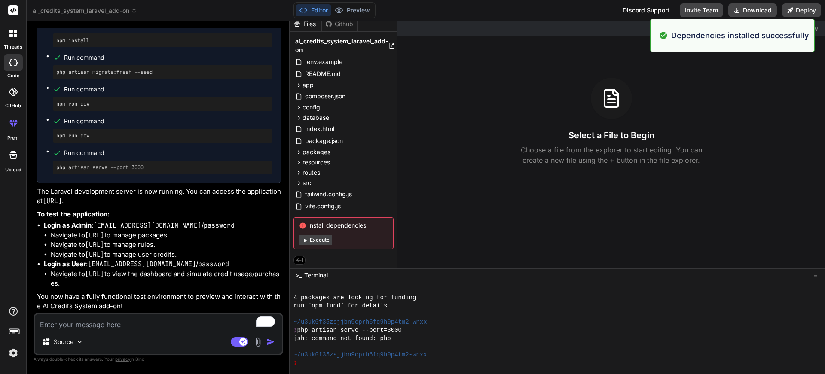
click at [314, 235] on button "Execute" at bounding box center [315, 240] width 33 height 10
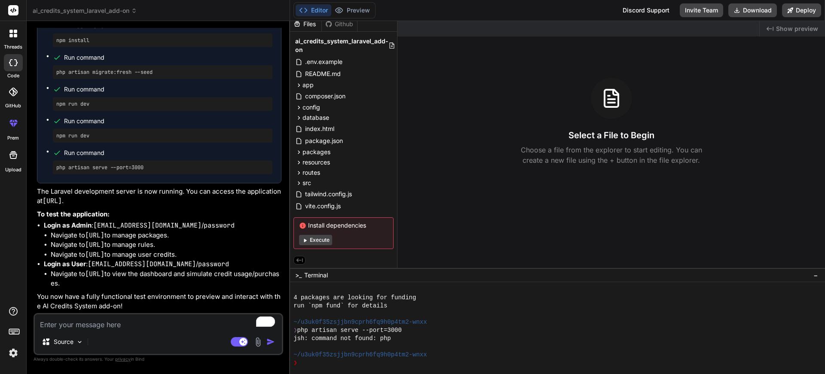
click at [314, 242] on button "Execute" at bounding box center [315, 240] width 33 height 10
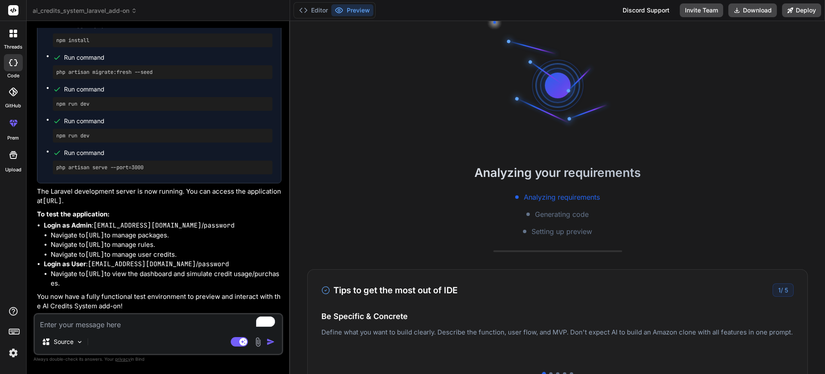
scroll to position [6458, 0]
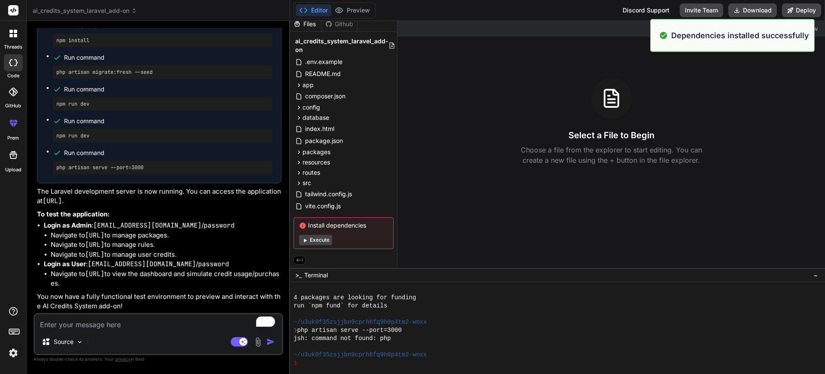
click at [321, 240] on button "Execute" at bounding box center [315, 240] width 33 height 10
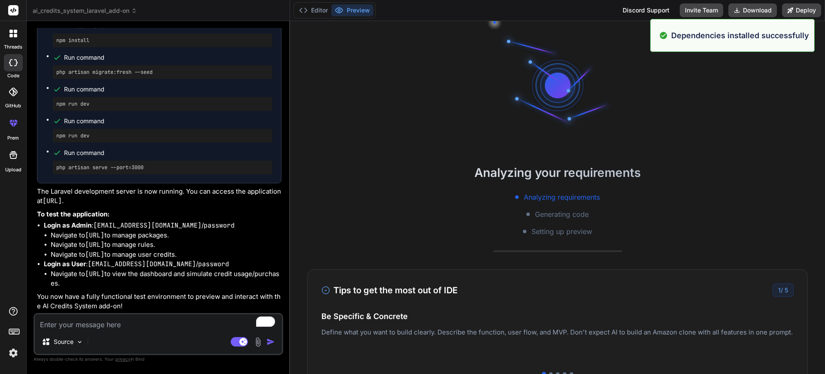
scroll to position [6556, 0]
type textarea "x"
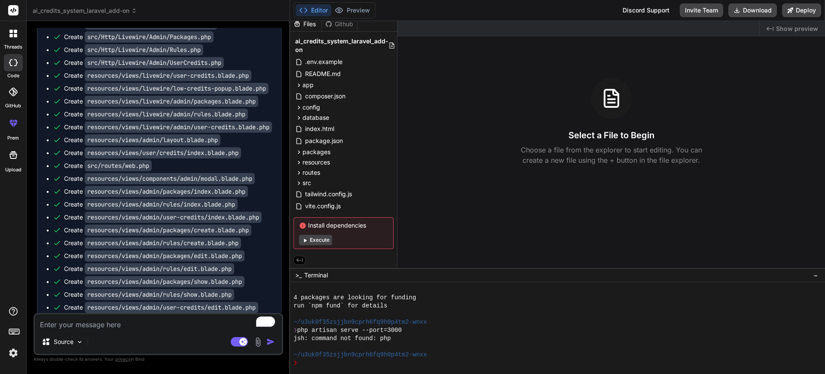
scroll to position [0, 0]
